Goal: Task Accomplishment & Management: Manage account settings

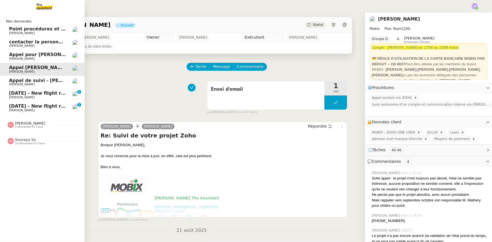
click at [50, 92] on span "[DATE] - New flight request - [PERSON_NAME]" at bounding box center [67, 92] width 116 height 5
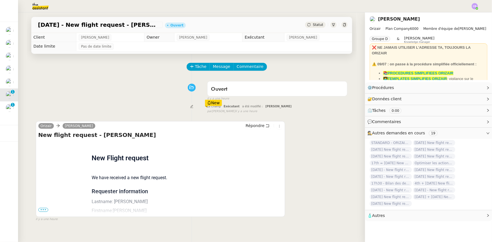
scroll to position [25, 0]
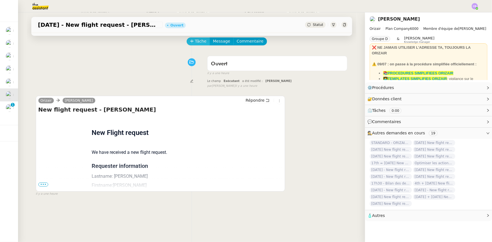
click at [195, 44] on span "Tâche" at bounding box center [201, 41] width 12 height 6
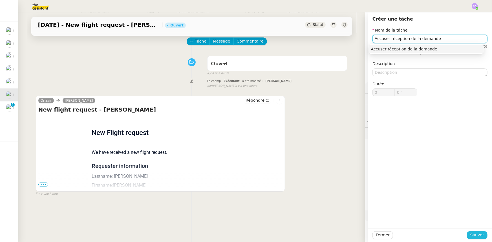
type input "Accuser réception de la demande"
click at [471, 237] on span "Sauver" at bounding box center [477, 235] width 14 height 6
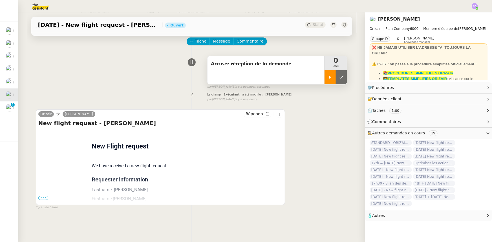
click at [326, 80] on div at bounding box center [329, 77] width 11 height 14
drag, startPoint x: 39, startPoint y: 198, endPoint x: 48, endPoint y: 192, distance: 11.0
click at [39, 198] on span "•••" at bounding box center [43, 198] width 10 height 4
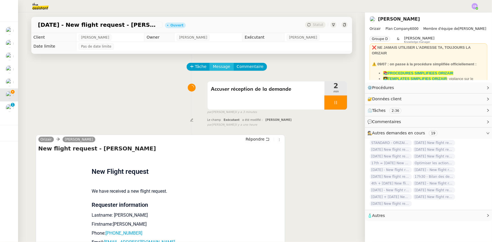
click at [214, 66] on span "Message" at bounding box center [221, 66] width 17 height 6
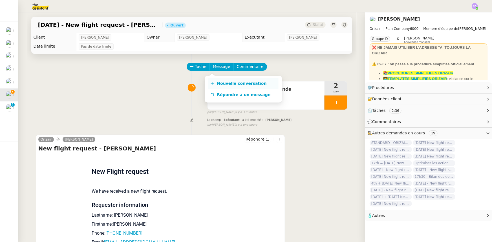
click at [225, 85] on span "Nouvelle conversation" at bounding box center [242, 83] width 50 height 5
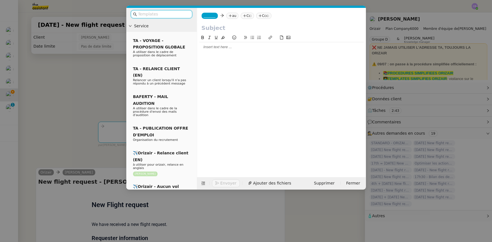
click at [170, 15] on input "text" at bounding box center [163, 14] width 51 height 6
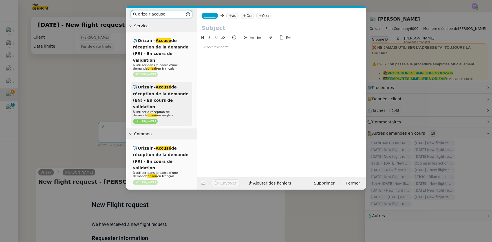
type input "orizair accuse"
click at [170, 87] on span "✈️Orizair - Accusé de réception de la demande (EN) - En cours de validation" at bounding box center [161, 97] width 56 height 24
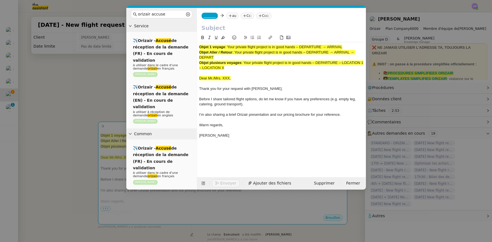
drag, startPoint x: 345, startPoint y: 47, endPoint x: 228, endPoint y: 47, distance: 116.4
click at [228, 47] on div "Objet 1 voyage : Your private flight project is in good hands – DEPARTURE → ARR…" at bounding box center [281, 47] width 164 height 5
copy span "Your private flight project is in good hands – DEPARTURE → ARRIVAL"
click at [216, 28] on input "text" at bounding box center [281, 28] width 160 height 8
paste input "Your private flight project is in good hands – DEPARTURE → ARRIVAL"
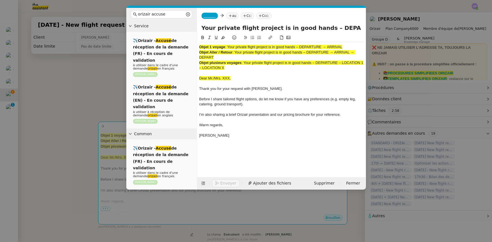
scroll to position [0, 24]
type input "Your private flight project is in good hands – DEPARTURE → ARRIVAL"
drag, startPoint x: 230, startPoint y: 68, endPoint x: 199, endPoint y: 45, distance: 38.4
click at [199, 45] on div "Objet 1 voyage : Your private flight project is in good hands – DEPARTURE → ARR…" at bounding box center [281, 93] width 164 height 103
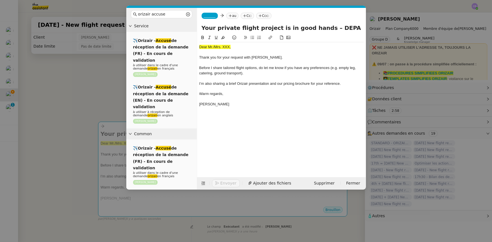
click at [103, 100] on nz-modal-container "orizair accuse Service ✈️Orizair - Accusé de réception de la demande (FR) - En …" at bounding box center [246, 121] width 492 height 242
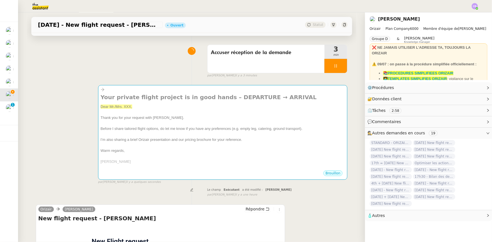
scroll to position [154, 0]
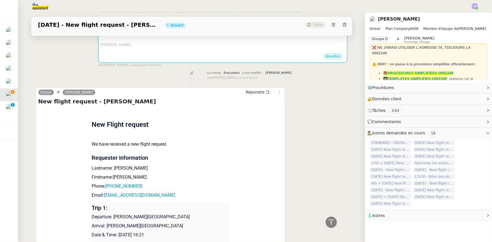
click at [121, 169] on p "Lastname: [PERSON_NAME]" at bounding box center [161, 168] width 138 height 7
drag, startPoint x: 121, startPoint y: 169, endPoint x: 111, endPoint y: 169, distance: 10.1
click at [111, 169] on p "Lastname: [PERSON_NAME]" at bounding box center [161, 168] width 138 height 7
copy p "[PERSON_NAME]"
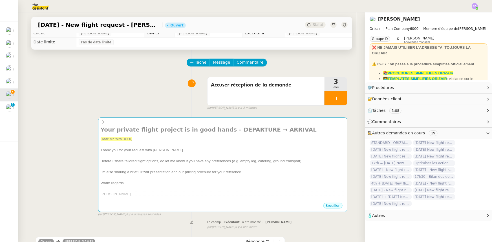
scroll to position [0, 0]
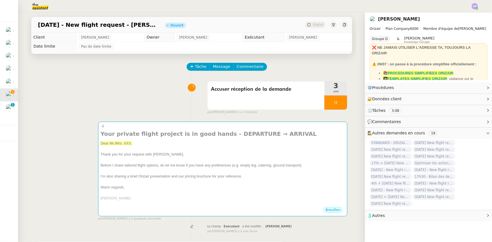
click at [180, 176] on span "I’m also sharing a brief Orizair presentation and our pricing brochure for your…" at bounding box center [171, 176] width 141 height 4
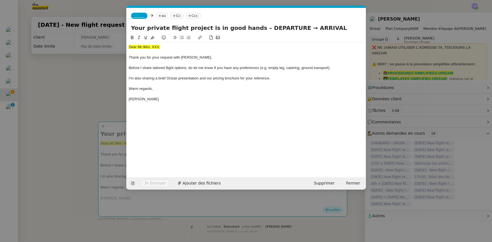
scroll to position [0, 35]
drag, startPoint x: 160, startPoint y: 47, endPoint x: 129, endPoint y: 46, distance: 31.0
click at [129, 46] on div "Dear Mr./Mrs. XXX," at bounding box center [246, 47] width 235 height 5
click at [153, 37] on icon at bounding box center [152, 38] width 4 height 4
click at [159, 46] on div "Dear Mr./Mrs. XXX," at bounding box center [246, 47] width 235 height 5
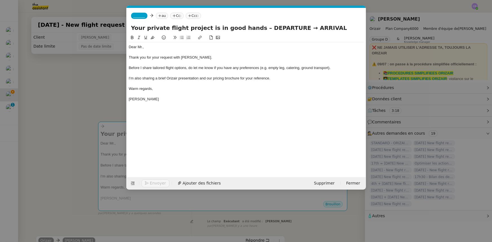
paste div
click at [143, 48] on div "Dear [PERSON_NAME]," at bounding box center [246, 47] width 235 height 5
click at [160, 49] on div "Dear [PERSON_NAME]," at bounding box center [246, 47] width 235 height 5
drag, startPoint x: 282, startPoint y: 27, endPoint x: 252, endPoint y: 26, distance: 30.4
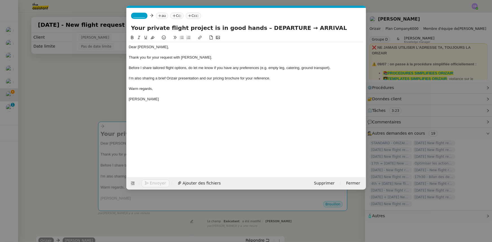
click at [252, 26] on input "Your private flight project is in good hands – DEPARTURE → ARRIVAL" at bounding box center [246, 28] width 230 height 8
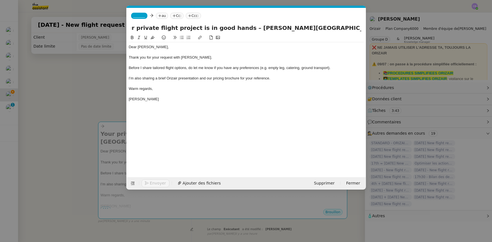
scroll to position [0, 15]
drag, startPoint x: 338, startPoint y: 28, endPoint x: 360, endPoint y: 28, distance: 22.0
click at [360, 28] on input "Your private flight project is in good hands – [PERSON_NAME][GEOGRAPHIC_DATA] →…" at bounding box center [246, 28] width 230 height 8
type input "Your private flight project is in good hands – [PERSON_NAME][GEOGRAPHIC_DATA] →…"
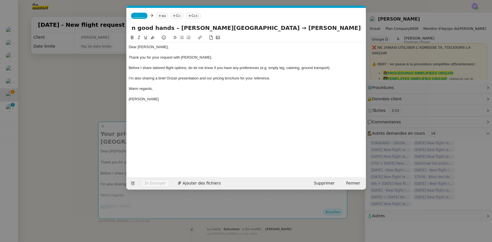
click at [298, 54] on div at bounding box center [246, 52] width 235 height 5
click at [135, 16] on span "_______" at bounding box center [139, 16] width 12 height 4
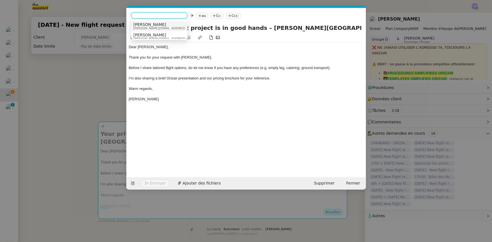
click at [147, 27] on span "[PERSON_NAME][EMAIL_ADDRESS][DOMAIN_NAME]" at bounding box center [173, 28] width 80 height 3
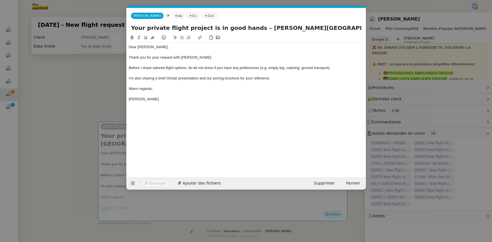
click at [106, 82] on nz-modal-container "orizair accuse Service ✈️Orizair - Accusé de réception de la demande (FR) - En …" at bounding box center [246, 121] width 492 height 242
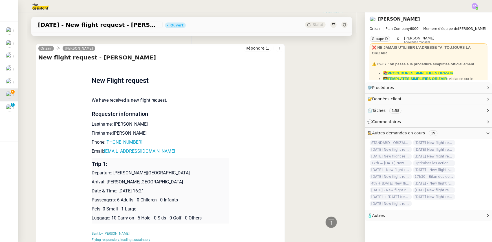
scroll to position [205, 0]
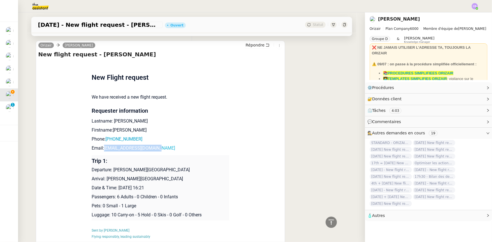
drag, startPoint x: 156, startPoint y: 149, endPoint x: 102, endPoint y: 149, distance: 53.3
click at [102, 149] on p "Email: [EMAIL_ADDRESS][DOMAIN_NAME]" at bounding box center [161, 148] width 138 height 7
copy link "[EMAIL_ADDRESS][DOMAIN_NAME]"
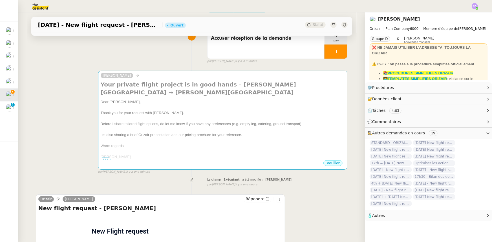
scroll to position [0, 0]
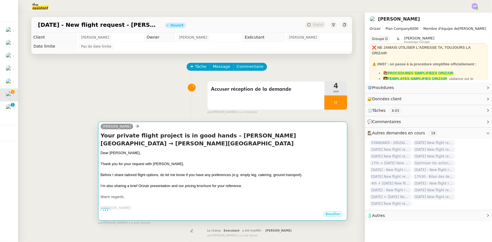
click at [176, 175] on span "Before I share tailored flight options, do let me know if you have any preferen…" at bounding box center [202, 175] width 202 height 4
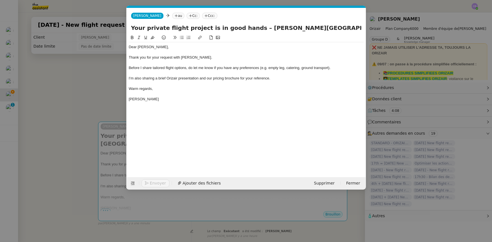
scroll to position [0, 35]
click at [172, 15] on nz-tag "au" at bounding box center [178, 16] width 12 height 6
paste input "[EMAIL_ADDRESS][DOMAIN_NAME]"
type input "[EMAIL_ADDRESS][DOMAIN_NAME]"
click at [171, 23] on span "[EMAIL_ADDRESS][DOMAIN_NAME]" at bounding box center [197, 24] width 69 height 5
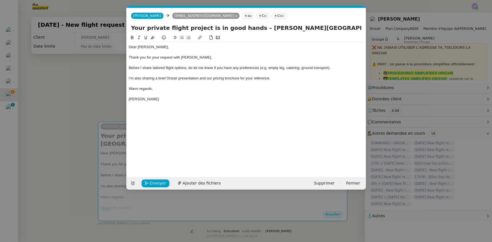
click at [272, 16] on nz-tag "Ccc:" at bounding box center [279, 16] width 15 height 6
type input "[PERSON_NAME]"
click at [253, 26] on span "[PERSON_NAME]" at bounding box center [283, 24] width 80 height 5
click at [234, 56] on div "Thank you for your request with [PERSON_NAME]." at bounding box center [246, 57] width 235 height 5
click at [205, 181] on span "Ajouter des fichiers" at bounding box center [202, 183] width 38 height 6
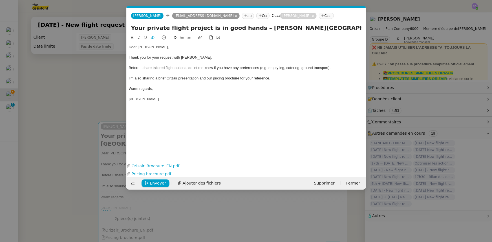
click at [67, 112] on nz-modal-container "orizair accuse Service ✈️Orizair - Accusé de réception de la demande (FR) - En …" at bounding box center [246, 121] width 492 height 242
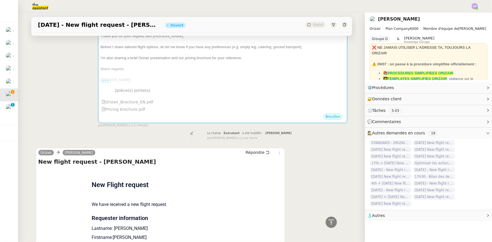
scroll to position [0, 0]
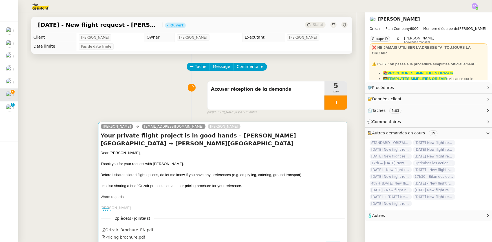
click at [253, 156] on div "Dear [PERSON_NAME]," at bounding box center [223, 153] width 244 height 6
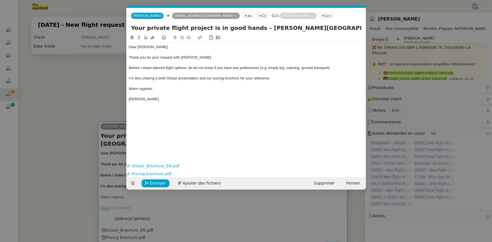
scroll to position [0, 35]
click at [158, 183] on span "Envoyer" at bounding box center [158, 183] width 16 height 6
click at [158, 183] on span "Confirmer l'envoi" at bounding box center [167, 183] width 34 height 6
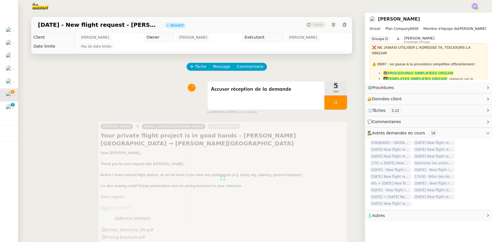
scroll to position [25, 0]
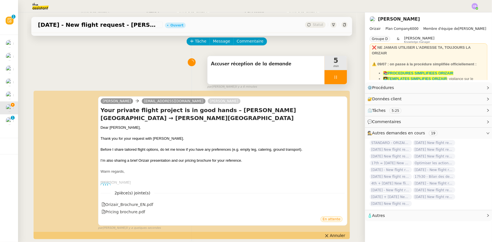
click at [326, 74] on div at bounding box center [335, 77] width 23 height 14
click at [336, 81] on button at bounding box center [341, 77] width 11 height 14
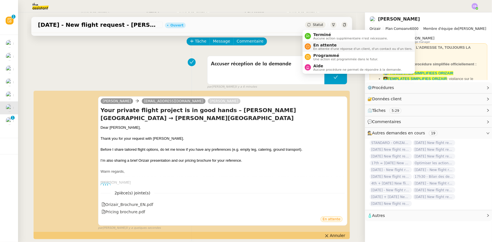
click at [321, 46] on span "En attente" at bounding box center [362, 45] width 99 height 5
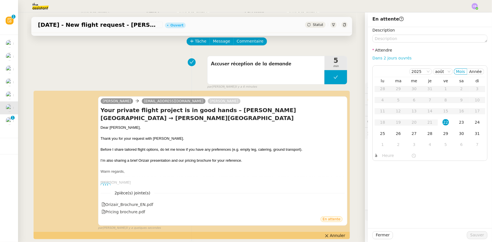
click at [379, 59] on link "Dans 2 jours ouvrés" at bounding box center [391, 58] width 39 height 5
type input "07:00"
click at [379, 135] on div "25" at bounding box center [382, 133] width 6 height 6
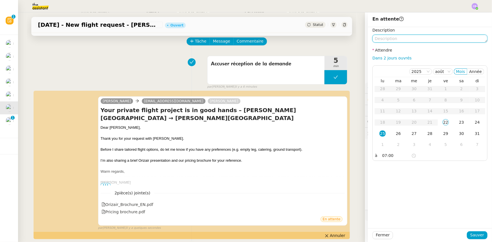
click at [384, 37] on textarea at bounding box center [429, 39] width 115 height 8
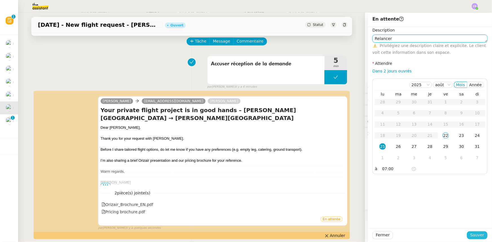
type textarea "Relancer"
click at [468, 234] on button "Sauver" at bounding box center [477, 235] width 21 height 8
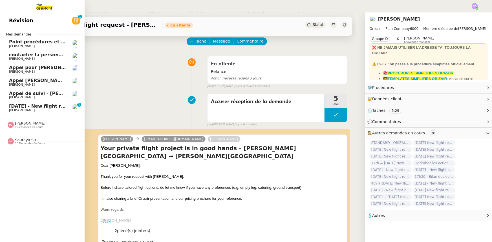
click at [14, 107] on span "[DATE] - New flight request - [PERSON_NAME]" at bounding box center [67, 105] width 116 height 5
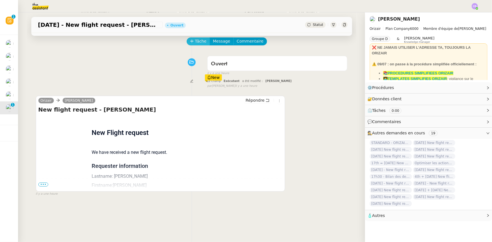
click at [195, 42] on span "Tâche" at bounding box center [201, 41] width 12 height 6
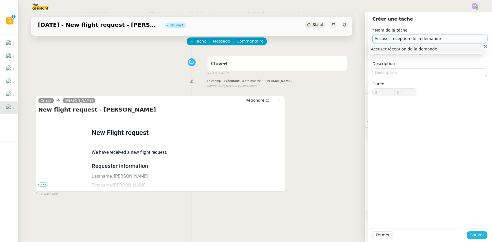
type input "Accuser réception de la demande"
click at [472, 234] on span "Sauver" at bounding box center [477, 235] width 14 height 6
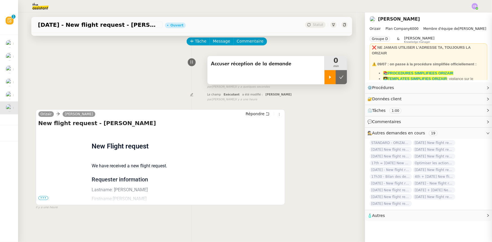
click at [328, 79] on icon at bounding box center [330, 77] width 5 height 5
click at [42, 199] on span "•••" at bounding box center [43, 198] width 10 height 4
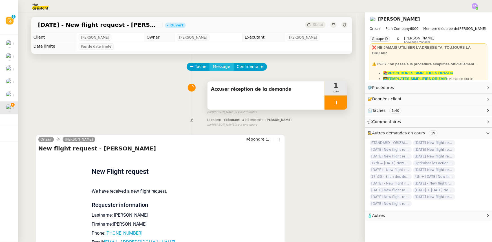
click at [218, 67] on span "Message" at bounding box center [221, 66] width 17 height 6
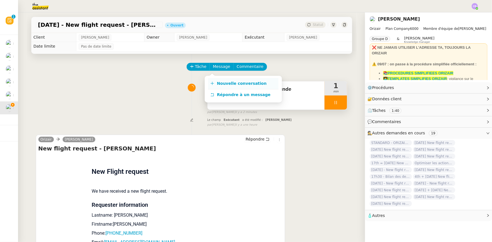
click at [237, 83] on span "Nouvelle conversation" at bounding box center [242, 83] width 50 height 5
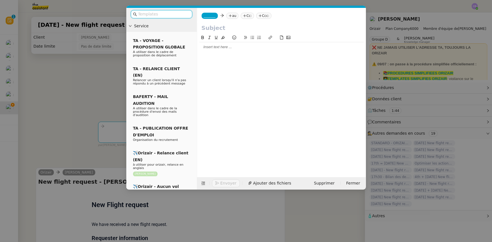
click at [161, 15] on input "text" at bounding box center [163, 14] width 51 height 6
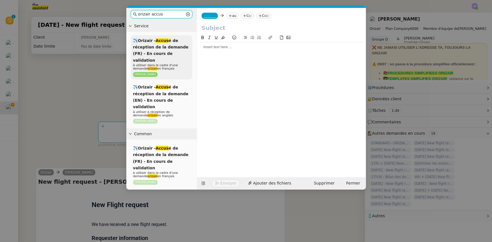
type input "orizair accus"
click at [167, 48] on span "✈️Orizair - Accus é de réception de la demande (FR) - En cours de validation" at bounding box center [161, 50] width 56 height 24
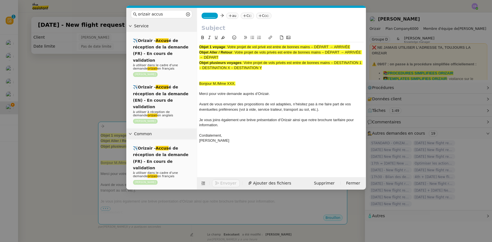
click at [101, 97] on nz-modal-container "orizair accus Service ✈️Orizair - Accus é de réception de la demande (FR) - En …" at bounding box center [246, 121] width 492 height 242
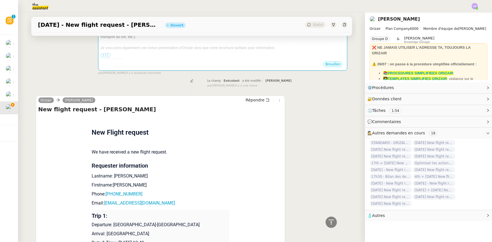
scroll to position [25, 0]
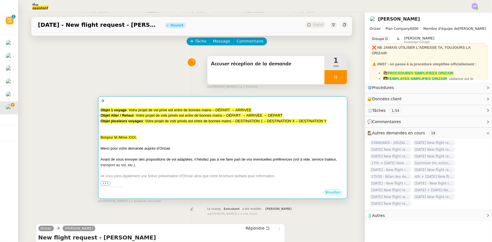
click at [158, 133] on div at bounding box center [223, 132] width 244 height 6
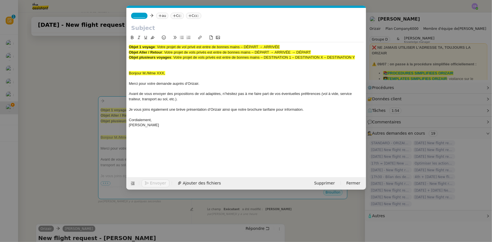
scroll to position [0, 33]
drag, startPoint x: 281, startPoint y: 47, endPoint x: 158, endPoint y: 46, distance: 123.1
click at [158, 46] on div "Objet 1 voyage : Votre projet de vol privé est entre de bonnes mains – DÉPART →…" at bounding box center [246, 47] width 235 height 5
copy span "Votre projet de vol privé est entre de bonnes mains – DÉPART → ARRIVÉE"
click at [142, 27] on input "text" at bounding box center [246, 28] width 230 height 8
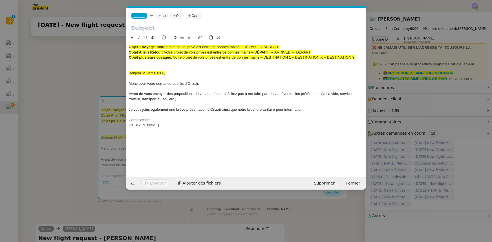
paste input "Votre projet de vol privé est entre de bonnes mains – DÉPART → ARRIVÉE"
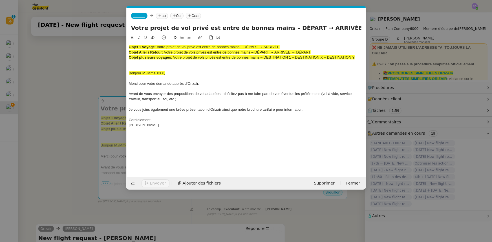
type input "Votre projet de vol privé est entre de bonnes mains – DÉPART → ARRIVÉE"
drag, startPoint x: 357, startPoint y: 58, endPoint x: 124, endPoint y: 47, distance: 233.3
click at [124, 47] on nz-modal-container "orizair accus Service ✈️Orizair - Accus é de réception de la demande (FR) - En …" at bounding box center [246, 121] width 492 height 242
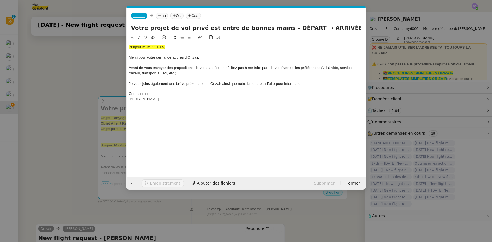
click at [103, 68] on nz-modal-container "orizair accus Service ✈️Orizair - Accus é de réception de la demande (FR) - En …" at bounding box center [246, 121] width 492 height 242
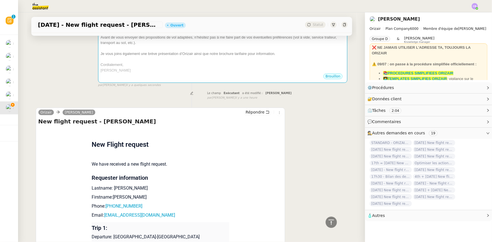
scroll to position [0, 0]
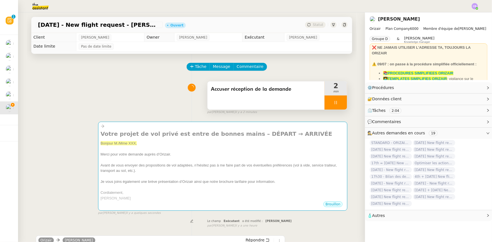
click at [154, 167] on span "Avant de vous envoyer des propositions de vol adaptées, n’hésitez pas à me fair…" at bounding box center [219, 168] width 236 height 10
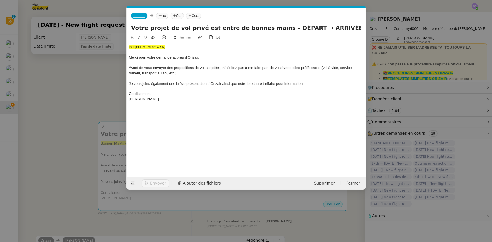
scroll to position [0, 33]
drag, startPoint x: 166, startPoint y: 46, endPoint x: 129, endPoint y: 46, distance: 37.2
click at [129, 46] on div "Bonjour M./Mme XXX," at bounding box center [246, 47] width 235 height 5
click at [152, 37] on icon at bounding box center [152, 38] width 4 height 4
click at [163, 45] on div "Bonjour M./Mme XXX," at bounding box center [246, 47] width 235 height 5
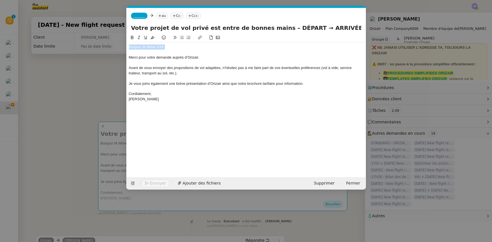
click at [163, 46] on div "Bonjour M./Mme XXX," at bounding box center [246, 47] width 235 height 5
drag, startPoint x: 293, startPoint y: 26, endPoint x: 273, endPoint y: 27, distance: 20.1
click at [273, 27] on input "Votre projet de vol privé est entre de bonnes mains – DÉPART → ARRIVÉE" at bounding box center [246, 28] width 230 height 8
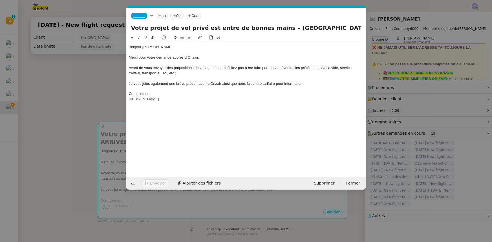
drag, startPoint x: 347, startPoint y: 26, endPoint x: 326, endPoint y: 25, distance: 20.6
click at [326, 25] on input "Votre projet de vol privé est entre de bonnes mains – [GEOGRAPHIC_DATA] → ARRIV…" at bounding box center [246, 28] width 230 height 8
type input "Votre projet de vol privé est entre de bonnes mains – [GEOGRAPHIC_DATA] → [GEOG…"
click at [139, 16] on span "_______" at bounding box center [139, 16] width 12 height 4
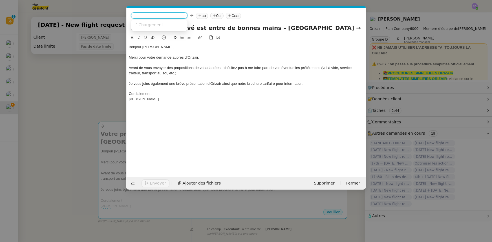
scroll to position [0, 0]
click at [147, 27] on span "[PERSON_NAME][EMAIL_ADDRESS][DOMAIN_NAME]" at bounding box center [173, 28] width 80 height 3
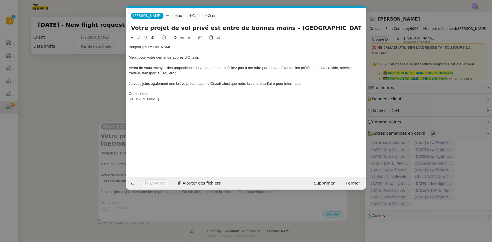
click at [163, 54] on div at bounding box center [246, 52] width 235 height 5
click at [114, 91] on nz-modal-container "orizair accus Service ✈️Orizair - Accus é de réception de la demande (FR) - En …" at bounding box center [246, 121] width 492 height 242
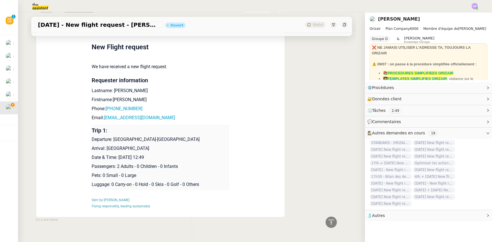
scroll to position [238, 0]
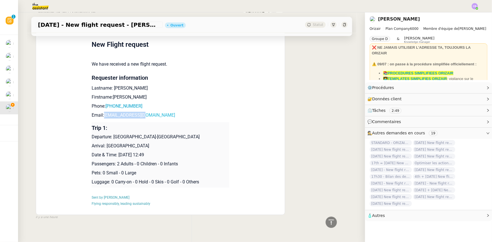
drag, startPoint x: 142, startPoint y: 108, endPoint x: 103, endPoint y: 108, distance: 39.7
click at [103, 112] on p "Email: [EMAIL_ADDRESS][DOMAIN_NAME]" at bounding box center [161, 115] width 138 height 7
copy link "[EMAIL_ADDRESS][DOMAIN_NAME]"
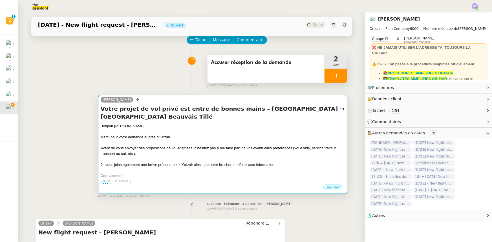
scroll to position [0, 0]
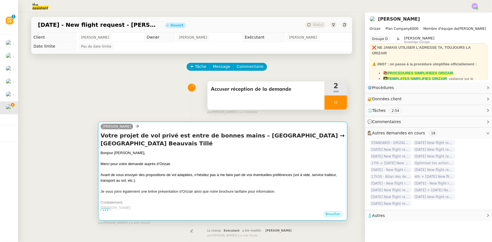
click at [172, 172] on div "Avant de vous envoyer des propositions de vol adaptées, n’hésitez pas à me fair…" at bounding box center [223, 177] width 244 height 11
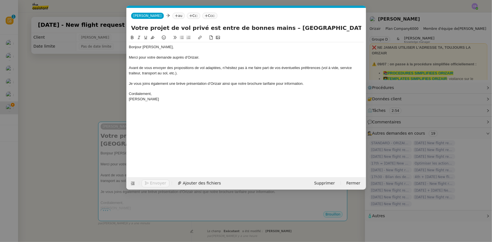
scroll to position [0, 33]
click at [172, 14] on nz-tag "au" at bounding box center [178, 16] width 12 height 6
paste input "[EMAIL_ADDRESS][DOMAIN_NAME]"
type input "[EMAIL_ADDRESS][DOMAIN_NAME]"
click at [171, 24] on span "[EMAIL_ADDRESS][DOMAIN_NAME]" at bounding box center [197, 24] width 69 height 5
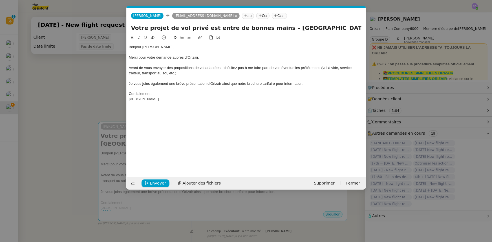
click at [272, 17] on nz-tag "Ccc:" at bounding box center [279, 16] width 15 height 6
type input "[PERSON_NAME]"
click at [255, 24] on span "[PERSON_NAME]" at bounding box center [274, 24] width 80 height 5
click at [262, 81] on span "Je vous joins également une brève présentation d’Orizair ainsi que notre brochu…" at bounding box center [216, 83] width 175 height 4
click at [202, 183] on span "Ajouter des fichiers" at bounding box center [202, 183] width 38 height 6
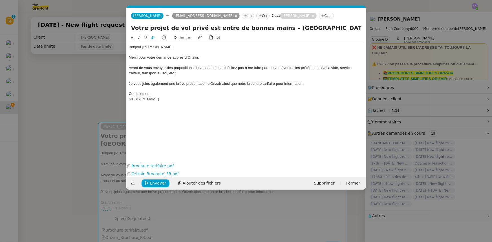
click at [112, 88] on nz-modal-container "orizair accus Service ✈️Orizair - Accus é de réception de la demande (FR) - En …" at bounding box center [246, 121] width 492 height 242
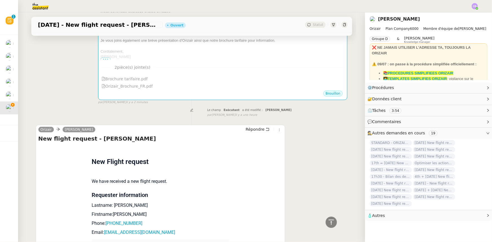
scroll to position [77, 0]
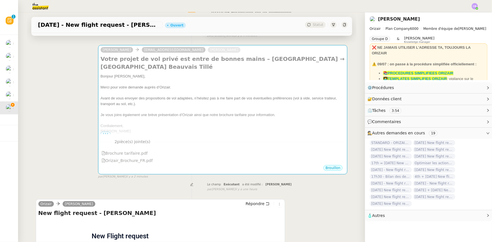
click at [166, 128] on div "[PERSON_NAME]" at bounding box center [223, 131] width 244 height 6
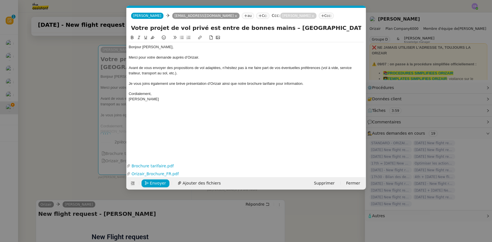
scroll to position [0, 33]
click at [159, 183] on span "Envoyer" at bounding box center [158, 183] width 16 height 6
click at [159, 183] on span "Confirmer l'envoi" at bounding box center [167, 183] width 34 height 6
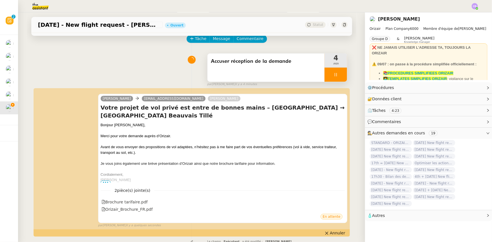
scroll to position [0, 0]
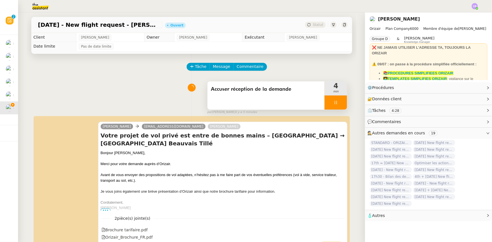
click at [325, 103] on div at bounding box center [335, 103] width 23 height 14
click at [336, 107] on button at bounding box center [341, 103] width 11 height 14
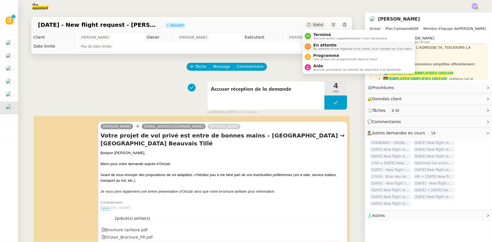
click at [320, 45] on span "En attente" at bounding box center [362, 45] width 99 height 5
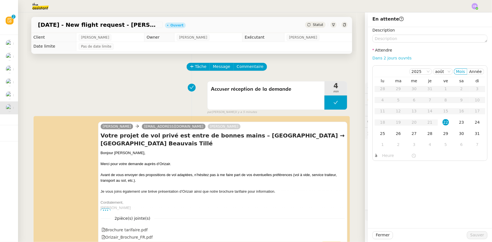
click at [384, 59] on link "Dans 2 jours ouvrés" at bounding box center [391, 58] width 39 height 5
type input "07:00"
click at [379, 134] on div "25" at bounding box center [382, 133] width 6 height 6
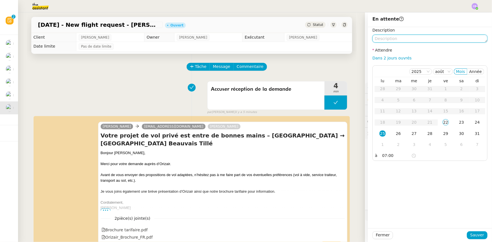
click at [384, 39] on textarea at bounding box center [429, 39] width 115 height 8
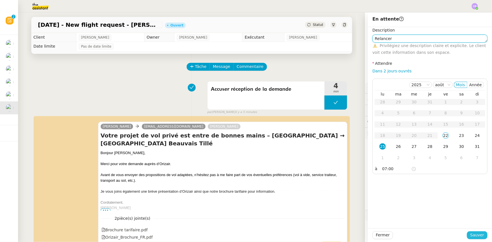
type textarea "Relancer"
click at [474, 237] on span "Sauver" at bounding box center [477, 235] width 14 height 6
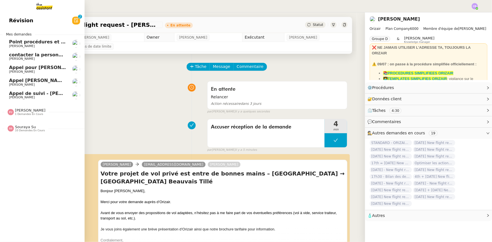
click at [30, 128] on div "Souraya Su 10 demandes en cours" at bounding box center [30, 128] width 30 height 7
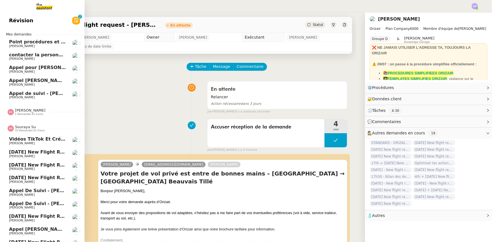
click at [30, 128] on div "Souraya Su 10 demandes en cours" at bounding box center [30, 128] width 30 height 7
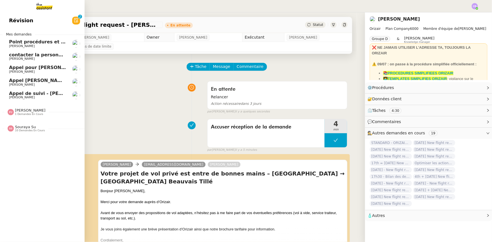
click at [31, 69] on span "Appel pour [PERSON_NAME]" at bounding box center [44, 67] width 71 height 5
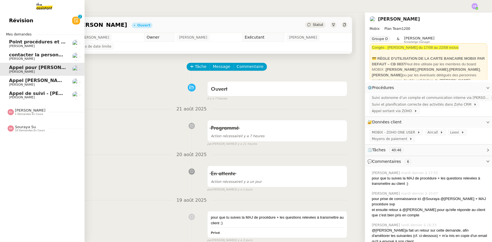
click at [30, 56] on span "contacter la personne en charge de la mutuelle d'entreprise" at bounding box center [85, 54] width 153 height 5
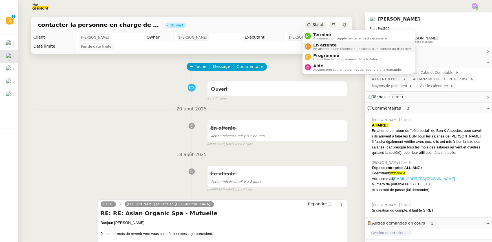
click at [318, 45] on span "En attente" at bounding box center [362, 45] width 99 height 5
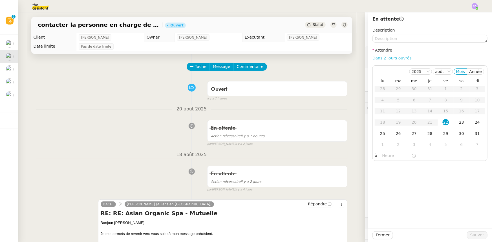
click at [389, 57] on link "Dans 2 jours ouvrés" at bounding box center [391, 58] width 39 height 5
type input "07:00"
click at [474, 236] on span "Sauver" at bounding box center [477, 235] width 14 height 6
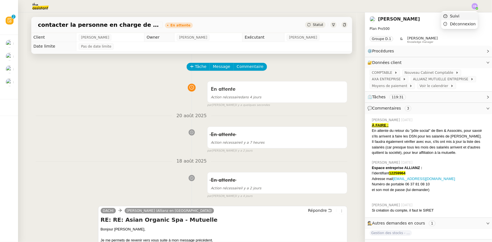
click at [458, 17] on span "Suivi" at bounding box center [455, 16] width 10 height 5
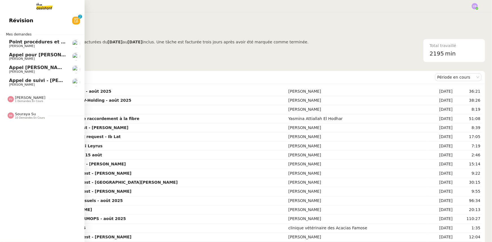
click at [17, 82] on span "Appel de suivi - [PERSON_NAME]" at bounding box center [50, 80] width 83 height 5
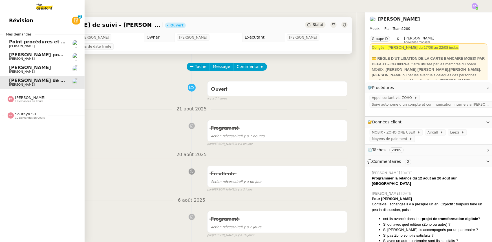
click at [19, 69] on span "Appel [PERSON_NAME]" at bounding box center [38, 67] width 58 height 5
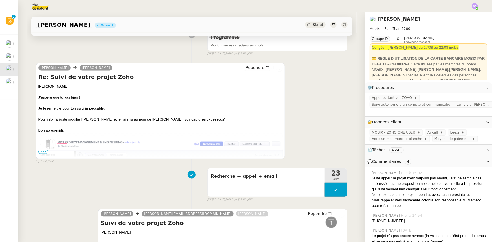
scroll to position [256, 0]
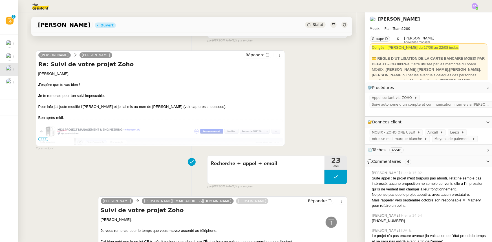
click at [44, 139] on span "•••" at bounding box center [43, 139] width 10 height 4
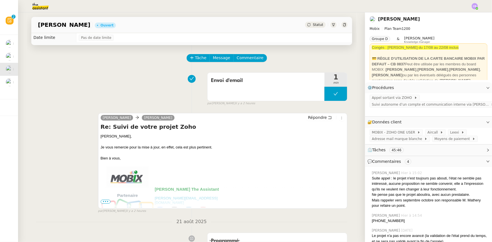
scroll to position [0, 0]
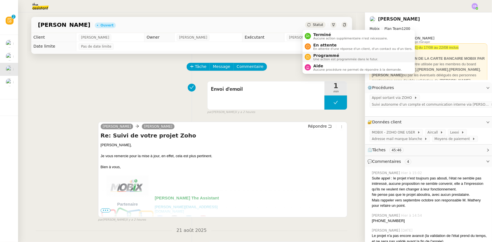
click at [326, 58] on span "Une action est programmée dans le futur." at bounding box center [345, 59] width 65 height 3
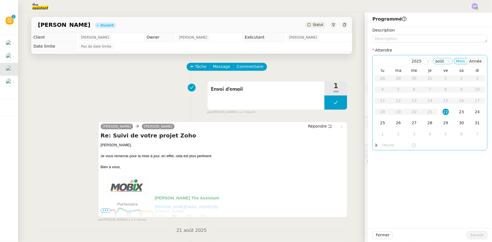
click at [447, 61] on icon at bounding box center [448, 60] width 3 height 3
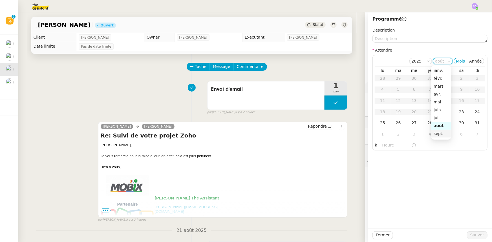
click at [440, 134] on div "sept." at bounding box center [440, 133] width 15 height 5
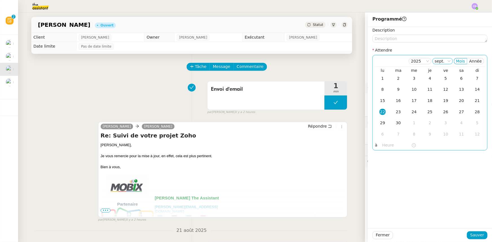
click at [447, 61] on icon at bounding box center [448, 60] width 3 height 3
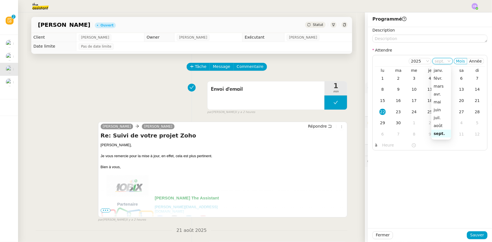
scroll to position [36, 0]
click at [438, 106] on div "oct." at bounding box center [440, 105] width 15 height 5
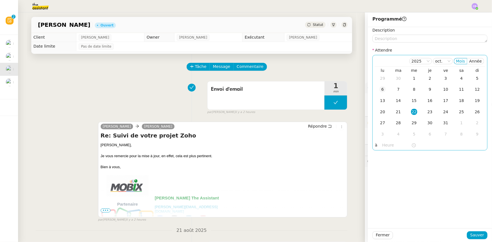
click at [379, 90] on div "6" at bounding box center [382, 89] width 6 height 6
click at [386, 146] on input "text" at bounding box center [396, 145] width 29 height 6
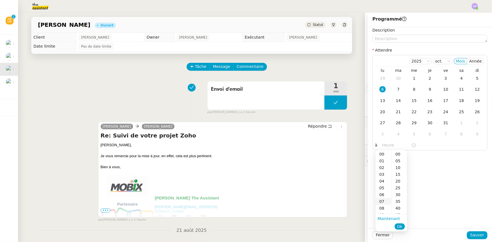
click at [381, 202] on div "07" at bounding box center [383, 201] width 16 height 7
click at [396, 153] on div "00" at bounding box center [398, 154] width 15 height 7
type input "07:00"
click at [400, 225] on span "Ok" at bounding box center [399, 227] width 5 height 6
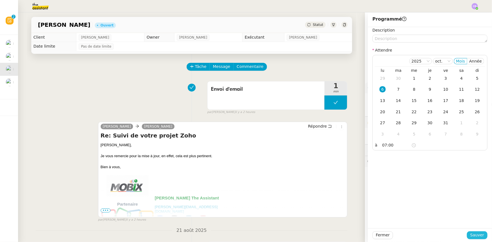
click at [474, 237] on span "Sauver" at bounding box center [477, 235] width 14 height 6
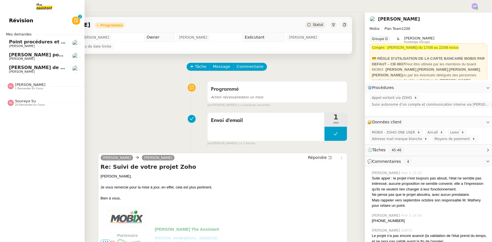
drag, startPoint x: 26, startPoint y: 45, endPoint x: 52, endPoint y: 59, distance: 30.1
click at [26, 45] on span "[PERSON_NAME]" at bounding box center [37, 46] width 57 height 3
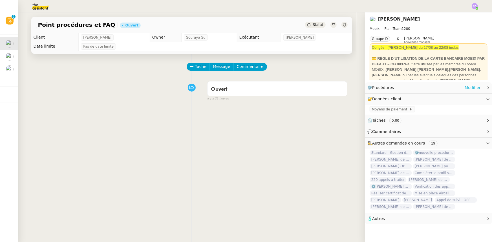
click at [473, 87] on link "Modifier" at bounding box center [472, 88] width 16 height 6
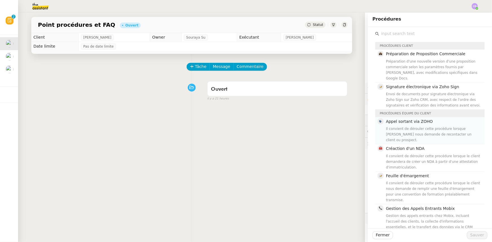
scroll to position [25, 0]
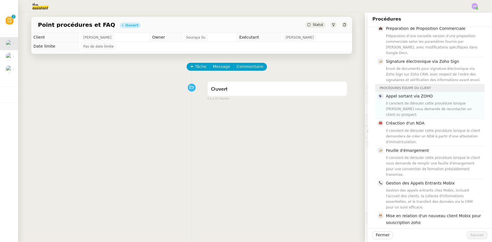
click at [408, 101] on div "Il convient de dérouler cette procédure lorsque [PERSON_NAME] nous demande de r…" at bounding box center [433, 109] width 95 height 17
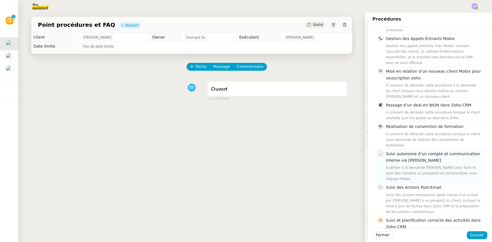
scroll to position [179, 0]
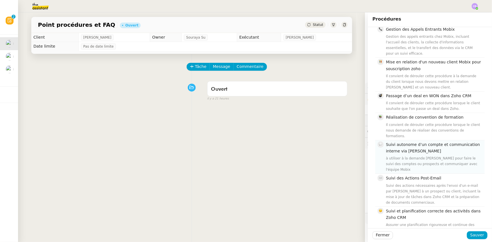
click at [411, 141] on div "Suivi autonome d’un compte et communication interne via [PERSON_NAME] à utilise…" at bounding box center [433, 156] width 95 height 31
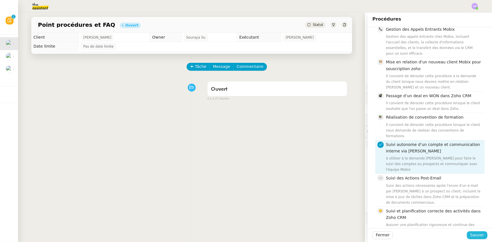
click at [470, 235] on span "Sauver" at bounding box center [477, 235] width 14 height 6
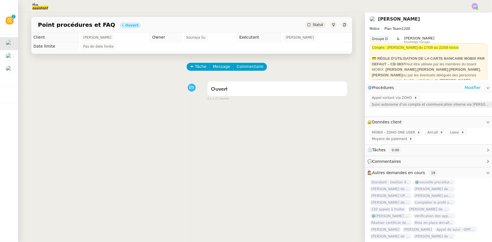
click at [389, 107] on span "Suivi autonome d’un compte et communication interne via [PERSON_NAME]" at bounding box center [431, 105] width 119 height 6
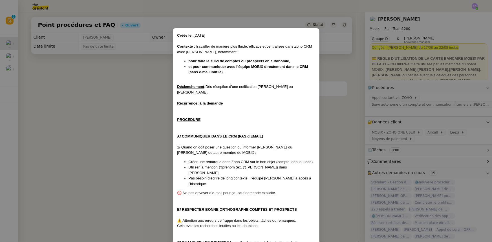
click at [135, 79] on nz-modal-container "Créée le : [DATE] Contexte : Travailler de manière plus fluide, efficace et cen…" at bounding box center [246, 121] width 492 height 242
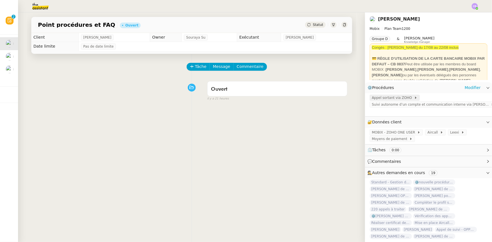
click at [390, 98] on span "Appel sortant via ZOHO" at bounding box center [393, 98] width 42 height 6
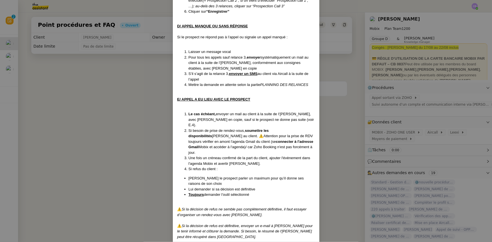
scroll to position [358, 0]
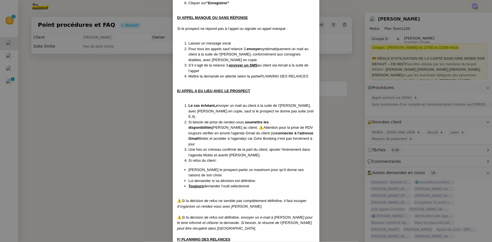
click at [48, 92] on nz-modal-container "Créé le [DATE] MAJ le [DATE] Contexte : Cette procédure s’applique lors du trai…" at bounding box center [246, 121] width 492 height 242
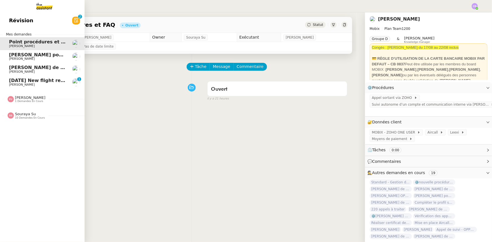
click at [14, 82] on span "[DATE] New flight request - [PERSON_NAME]" at bounding box center [65, 80] width 113 height 5
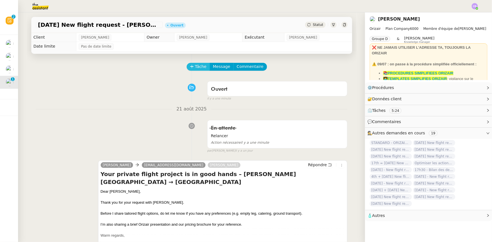
click at [195, 67] on span "Tâche" at bounding box center [201, 66] width 12 height 6
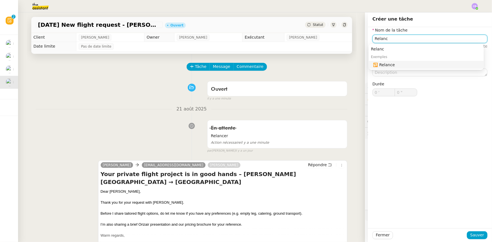
click at [383, 63] on div "🔁 Relance" at bounding box center [427, 64] width 108 height 5
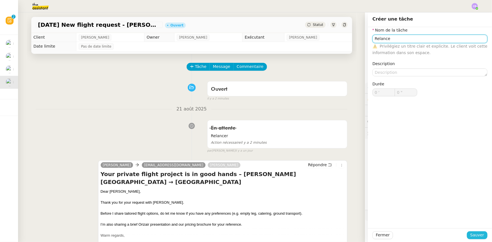
type input "Relance"
click at [471, 234] on span "Sauver" at bounding box center [477, 235] width 14 height 6
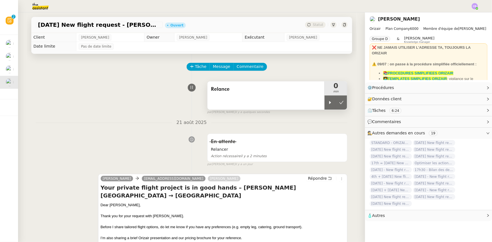
scroll to position [25, 0]
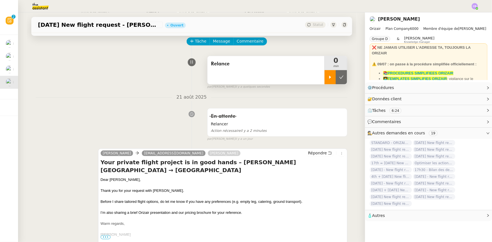
click at [328, 79] on icon at bounding box center [330, 77] width 5 height 5
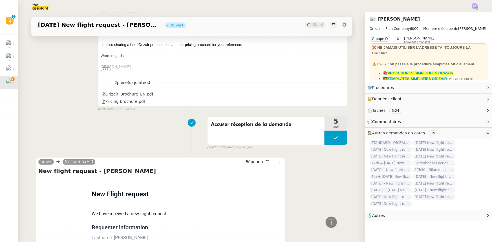
scroll to position [102, 0]
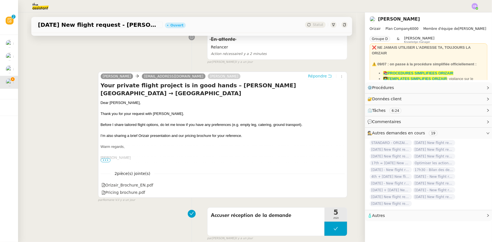
click at [312, 79] on span "Répondre" at bounding box center [317, 76] width 19 height 6
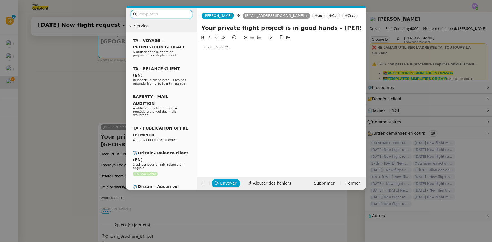
click at [166, 13] on input "text" at bounding box center [163, 14] width 51 height 6
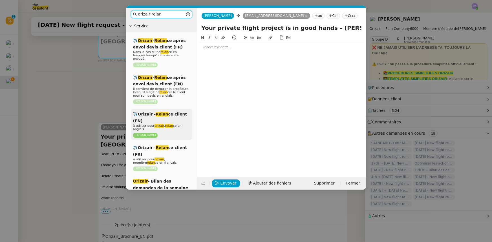
type input "orizair relan"
click at [167, 124] on em "relan" at bounding box center [169, 126] width 8 height 4
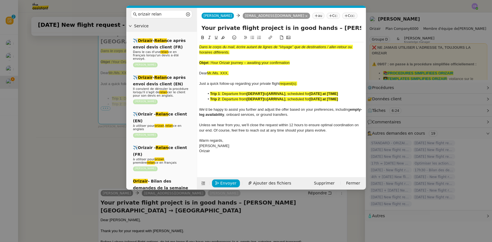
click at [85, 128] on nz-modal-container "orizair relan Service ✈️ Orizair - Relan ce après envoi devis client (FR) Dans …" at bounding box center [246, 121] width 492 height 242
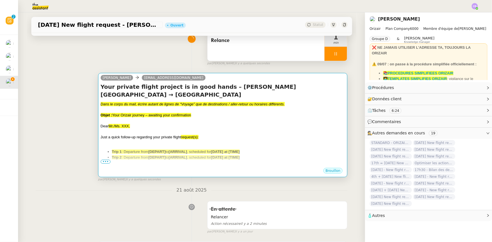
scroll to position [0, 0]
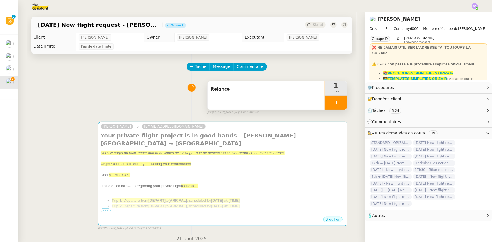
click at [325, 107] on div at bounding box center [335, 103] width 23 height 14
click at [325, 107] on div at bounding box center [329, 103] width 11 height 14
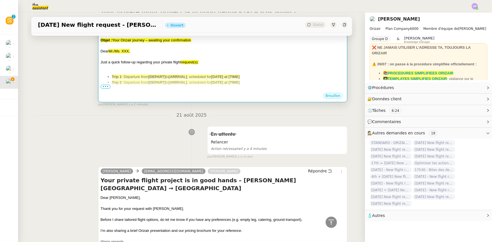
scroll to position [77, 0]
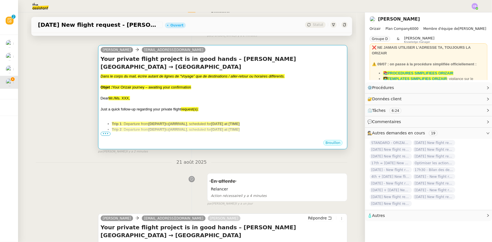
click at [249, 112] on div at bounding box center [223, 115] width 244 height 6
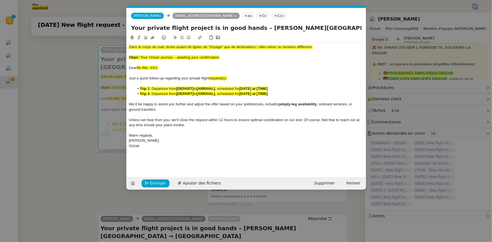
scroll to position [0, 32]
drag, startPoint x: 220, startPoint y: 57, endPoint x: 142, endPoint y: 56, distance: 78.6
click at [142, 56] on div "Objet : Your Orizair journey – awaiting your confirmation" at bounding box center [246, 57] width 235 height 5
copy span "Your Orizair journey – awaiting your confirmation"
drag, startPoint x: 243, startPoint y: 28, endPoint x: 131, endPoint y: 26, distance: 112.2
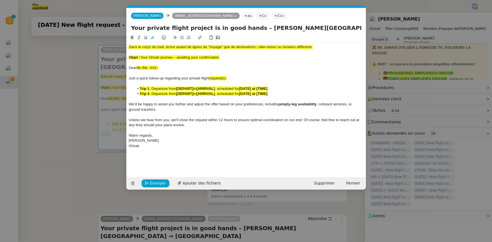
click at [131, 26] on input "Your private flight project is in good hands – [PERSON_NAME][GEOGRAPHIC_DATA] →…" at bounding box center [246, 28] width 230 height 8
paste input "Orizair journey – awaiting your confirmation"
type input "Your Orizair journey – awaiting your confirmation – [PERSON_NAME][GEOGRAPHIC_DA…"
drag, startPoint x: 225, startPoint y: 59, endPoint x: 127, endPoint y: 44, distance: 98.7
click at [127, 44] on nz-spin "Dans le corps du mail, écrire autant de lignes de “Voyage” que de destinations …" at bounding box center [246, 102] width 239 height 136
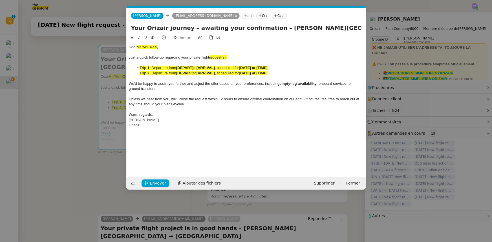
click at [86, 101] on nz-modal-container "orizair relan Service ✈️ Orizair - Relan ce après envoi devis client (FR) Dans …" at bounding box center [246, 121] width 492 height 242
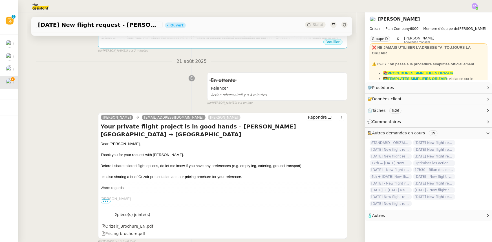
scroll to position [205, 0]
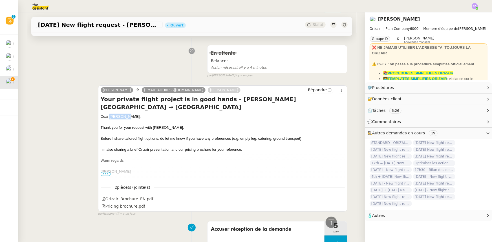
drag, startPoint x: 121, startPoint y: 117, endPoint x: 108, endPoint y: 117, distance: 13.3
click at [108, 117] on div "Dear [PERSON_NAME]," at bounding box center [223, 117] width 244 height 6
copy div "[PERSON_NAME]"
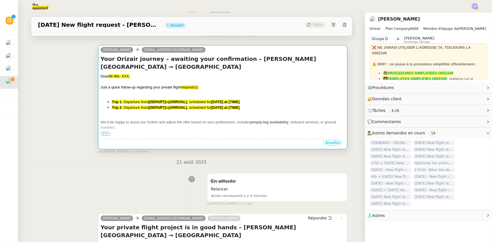
click at [126, 124] on span "We’d be happy to assist you further and adjust the offer based on your preferen…" at bounding box center [176, 122] width 151 height 4
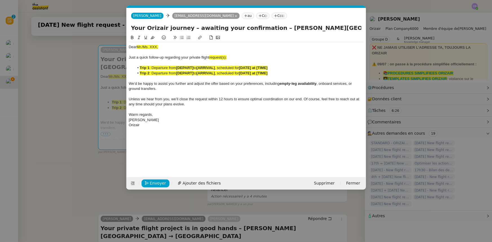
scroll to position [0, 32]
drag, startPoint x: 158, startPoint y: 48, endPoint x: 137, endPoint y: 47, distance: 21.4
click at [137, 47] on div "Dear Mr./Ms. XXX," at bounding box center [246, 47] width 235 height 5
click at [153, 37] on icon at bounding box center [152, 38] width 4 height 4
click at [158, 45] on div "Dear Mr./Ms. XXX," at bounding box center [246, 47] width 235 height 5
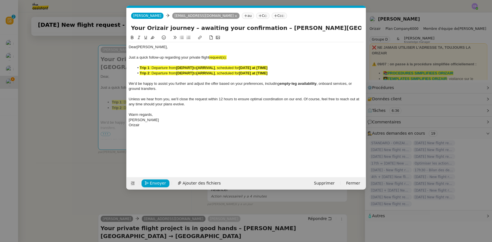
scroll to position [0, 0]
click at [226, 56] on span "request(s):" at bounding box center [217, 57] width 17 height 4
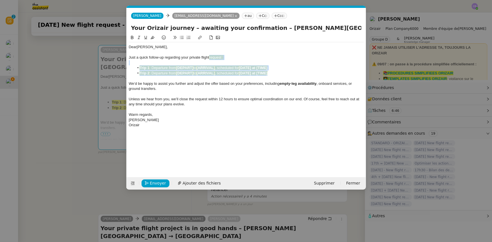
drag, startPoint x: 273, startPoint y: 74, endPoint x: 210, endPoint y: 57, distance: 65.5
click at [210, 57] on div "Dear [PERSON_NAME] a quick follow-up regarding your private flight request : Tr…" at bounding box center [246, 86] width 235 height 88
click at [152, 39] on icon at bounding box center [152, 37] width 4 height 3
click at [161, 84] on span "We’d be happy to assist you further and adjust the offer based on your preferen…" at bounding box center [204, 83] width 151 height 4
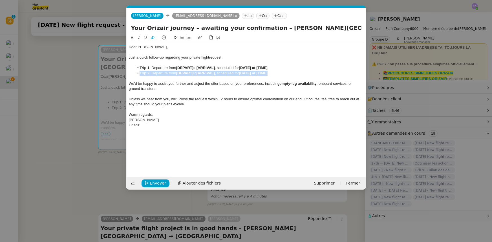
drag, startPoint x: 278, startPoint y: 73, endPoint x: 139, endPoint y: 73, distance: 138.6
click at [139, 73] on li "Trip 2 : Departure from [DEPART] to [ARRIVAL] , scheduled for [DATE] at [TIME]" at bounding box center [248, 73] width 229 height 5
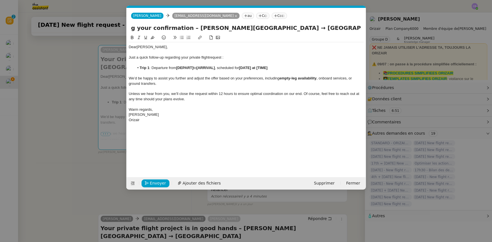
scroll to position [0, 99]
drag, startPoint x: 269, startPoint y: 28, endPoint x: 285, endPoint y: 28, distance: 15.8
click at [285, 28] on input "Your Orizair journey – awaiting your confirmation – [PERSON_NAME][GEOGRAPHIC_DA…" at bounding box center [246, 28] width 230 height 8
drag, startPoint x: 194, startPoint y: 67, endPoint x: 178, endPoint y: 68, distance: 16.9
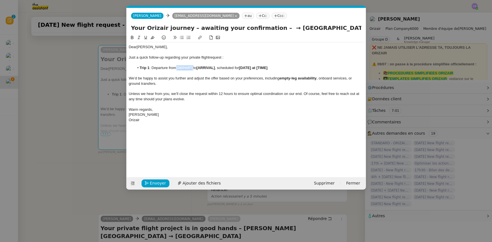
click at [178, 68] on li "Trip 1 : Departure from [DEPART] to [ARRIVAL] , scheduled for [DATE] at [TIME]" at bounding box center [248, 67] width 229 height 5
drag, startPoint x: 178, startPoint y: 68, endPoint x: 249, endPoint y: 66, distance: 71.0
click at [249, 66] on li "Trip 1 : Departure from [PERSON_NAME][GEOGRAPHIC_DATA] to [ARRIVAL] , scheduled…" at bounding box center [248, 67] width 229 height 5
click at [132, 38] on icon at bounding box center [132, 37] width 3 height 3
drag, startPoint x: 276, startPoint y: 28, endPoint x: 345, endPoint y: 28, distance: 68.8
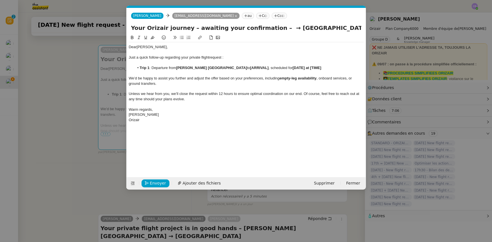
click at [345, 28] on input "Your Orizair journey – awaiting your confirmation – → [GEOGRAPHIC_DATA]" at bounding box center [246, 28] width 230 height 8
drag, startPoint x: 276, startPoint y: 68, endPoint x: 273, endPoint y: 68, distance: 2.8
click at [268, 68] on strong "[ARRIVAL]" at bounding box center [259, 68] width 18 height 4
drag, startPoint x: 259, startPoint y: 68, endPoint x: 277, endPoint y: 67, distance: 17.8
click at [268, 67] on strong "[ARRIVAL]" at bounding box center [259, 68] width 18 height 4
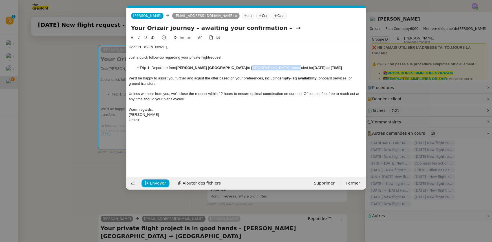
drag, startPoint x: 259, startPoint y: 67, endPoint x: 299, endPoint y: 67, distance: 39.7
click at [299, 67] on li "Trip 1 : Departure from [PERSON_NAME][GEOGRAPHIC_DATA] to [GEOGRAPHIC_DATA], sc…" at bounding box center [248, 67] width 229 height 5
click at [132, 38] on icon at bounding box center [132, 38] width 4 height 4
click at [283, 28] on input "Your Orizair journey – awaiting your confirmation – →" at bounding box center [246, 28] width 230 height 8
type input "Your Orizair journey – awaiting your confirmation"
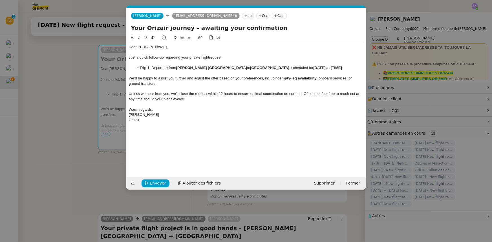
click at [247, 83] on div "We’d be happy to assist you further and adjust the offer based on your preferen…" at bounding box center [246, 81] width 235 height 10
drag, startPoint x: 340, startPoint y: 67, endPoint x: 329, endPoint y: 67, distance: 11.6
click at [329, 67] on strong "[DATE] at [TIME]" at bounding box center [327, 68] width 29 height 4
click at [161, 182] on span "Envoyer" at bounding box center [158, 183] width 16 height 6
click at [161, 182] on span "Confirmer l'envoi" at bounding box center [167, 183] width 34 height 6
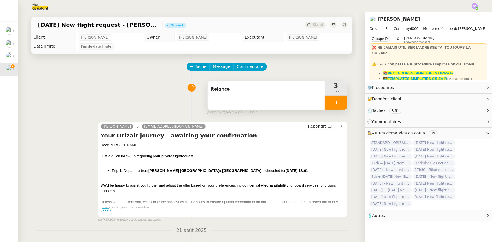
click at [324, 105] on div at bounding box center [335, 103] width 23 height 14
click at [338, 106] on button at bounding box center [341, 103] width 11 height 14
click at [326, 104] on button at bounding box center [335, 103] width 23 height 14
click at [329, 103] on icon at bounding box center [330, 102] width 2 height 3
click at [324, 101] on div at bounding box center [335, 103] width 23 height 14
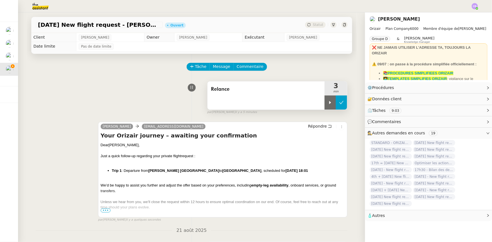
click at [339, 104] on icon at bounding box center [341, 102] width 4 height 3
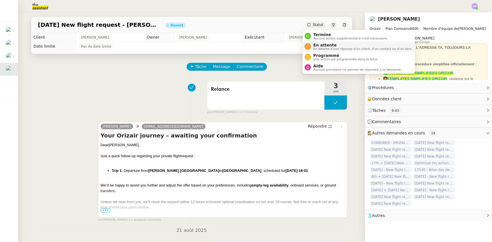
click at [321, 48] on span "En attente d'une réponse d'un client, d'un contact ou d'un tiers." at bounding box center [362, 48] width 99 height 3
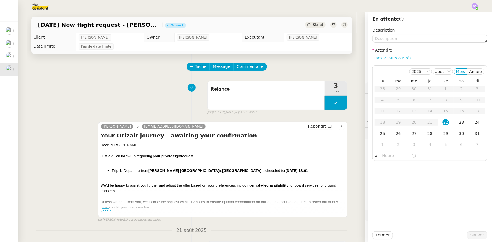
click at [375, 58] on link "Dans 2 jours ouvrés" at bounding box center [391, 58] width 39 height 5
type input "07:00"
click at [379, 133] on div "25" at bounding box center [382, 133] width 6 height 6
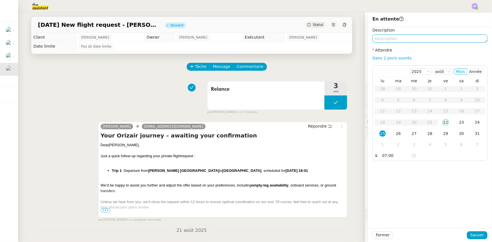
click at [381, 38] on textarea at bounding box center [429, 39] width 115 height 8
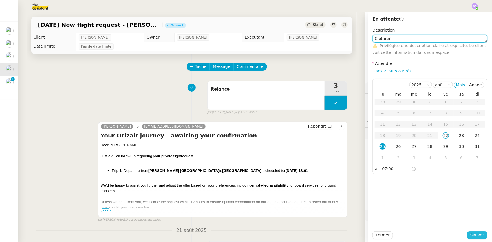
type textarea "Clôturer"
click at [471, 236] on span "Sauver" at bounding box center [477, 235] width 14 height 6
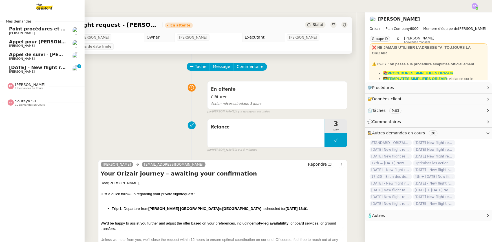
click at [19, 70] on span "[PERSON_NAME]" at bounding box center [37, 71] width 57 height 3
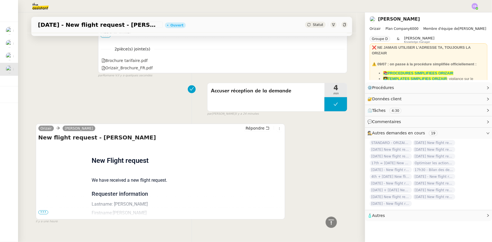
scroll to position [350, 0]
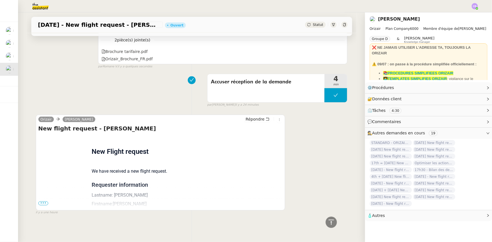
click at [44, 201] on span "•••" at bounding box center [43, 203] width 10 height 4
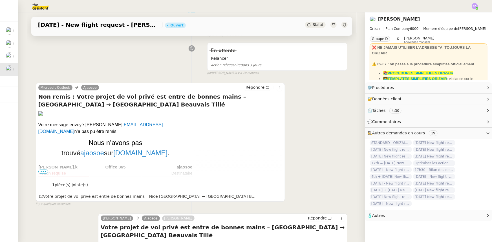
scroll to position [68, 0]
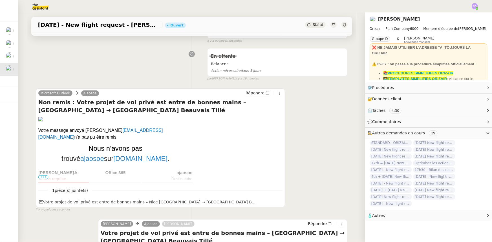
click at [41, 179] on span "•••" at bounding box center [43, 177] width 10 height 4
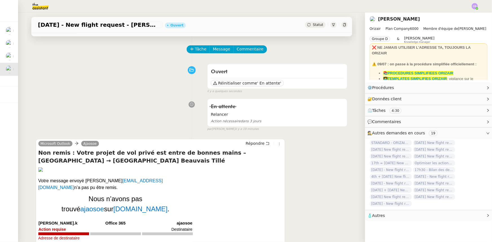
scroll to position [17, 0]
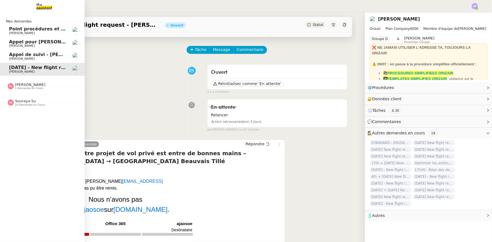
click at [26, 31] on span "Point procédures et FAQ" at bounding box center [40, 28] width 62 height 5
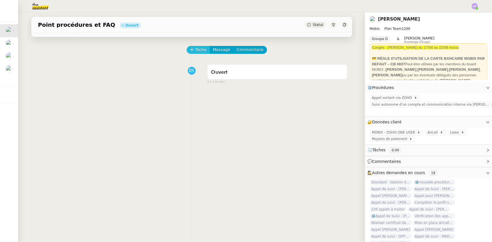
click at [196, 52] on span "Tâche" at bounding box center [201, 49] width 12 height 6
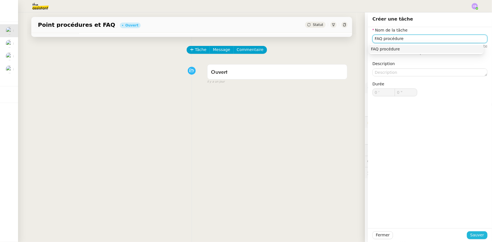
type input "FAQ procédure"
click at [479, 235] on span "Sauver" at bounding box center [477, 235] width 14 height 6
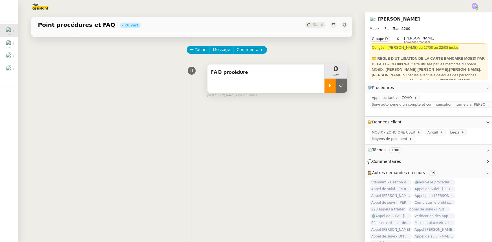
click at [325, 89] on div at bounding box center [329, 86] width 11 height 14
click at [378, 98] on span "Appel sortant via ZOHO" at bounding box center [393, 98] width 42 height 6
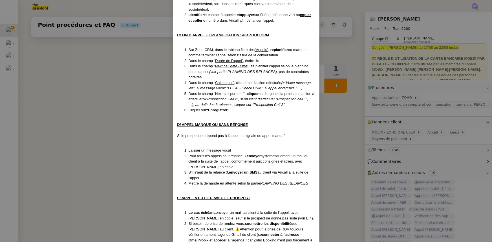
scroll to position [282, 0]
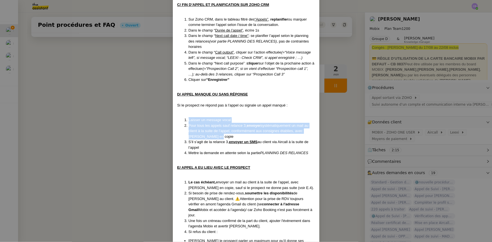
drag, startPoint x: 217, startPoint y: 135, endPoint x: 182, endPoint y: 120, distance: 37.7
click at [182, 120] on ol "[PERSON_NAME] un message vocal Pour tous les appels sauf relance 3, envoyer sys…" at bounding box center [246, 136] width 138 height 39
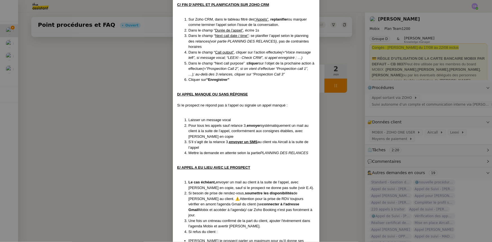
drag, startPoint x: 190, startPoint y: 119, endPoint x: 223, endPoint y: 108, distance: 35.1
click at [223, 108] on div "Si le prospect ne répond pas à l’appel ou signale un appel manqué :" at bounding box center [246, 106] width 138 height 6
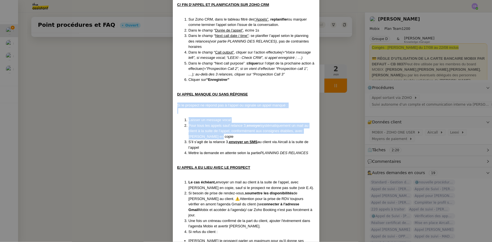
drag, startPoint x: 217, startPoint y: 135, endPoint x: 173, endPoint y: 104, distance: 53.6
click at [173, 104] on div "Créé le [DATE] MAJ le [DATE] Contexte : Cette procédure s’applique lors du trai…" at bounding box center [246, 88] width 147 height 685
copy div "Si le prospect ne répond pas à l’appel ou signale un appel manqué : [PERSON_NAM…"
click at [116, 132] on nz-modal-container "Créé le [DATE] MAJ le [DATE] Contexte : Cette procédure s’applique lors du trai…" at bounding box center [246, 121] width 492 height 242
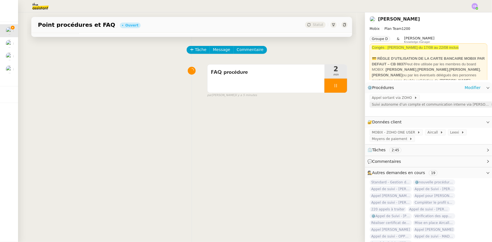
click at [373, 107] on span "Suivi autonome d’un compte et communication interne via [PERSON_NAME]" at bounding box center [431, 105] width 119 height 6
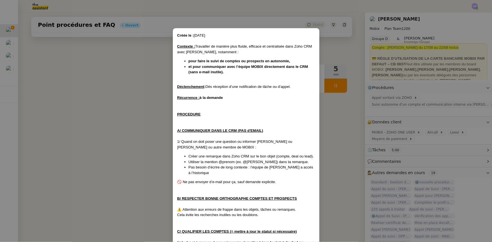
click at [145, 127] on nz-modal-container "Créée le : [DATE] Contexte : Travailler de manière plus fluide, efficace et cen…" at bounding box center [246, 121] width 492 height 242
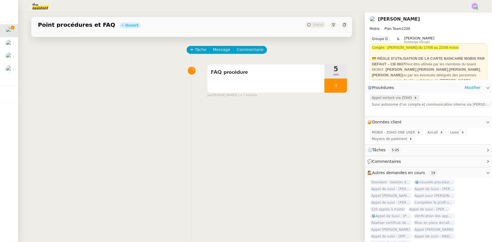
click at [389, 98] on span "Appel sortant via ZOHO" at bounding box center [393, 98] width 42 height 6
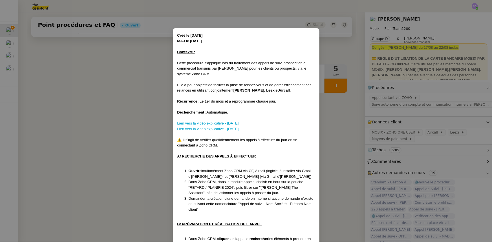
click at [146, 116] on nz-modal-container "Créé le [DATE] MAJ le [DATE] Contexte : Cette procédure s’applique lors du trai…" at bounding box center [246, 121] width 492 height 242
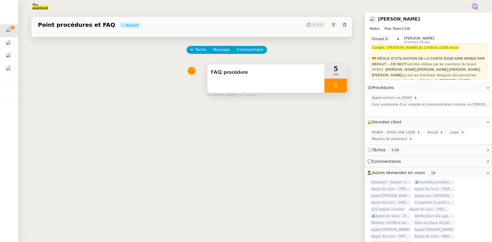
click at [329, 87] on div at bounding box center [335, 86] width 23 height 14
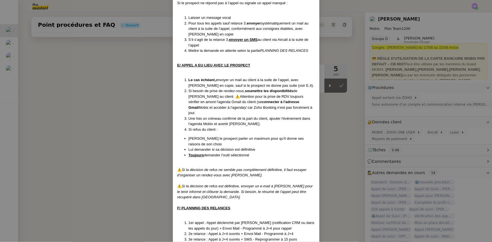
scroll to position [358, 0]
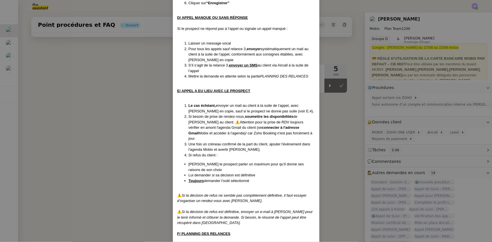
click at [133, 119] on nz-modal-container "Créé le [DATE] MAJ le [DATE] Contexte : Cette procédure s’applique lors du trai…" at bounding box center [246, 121] width 492 height 242
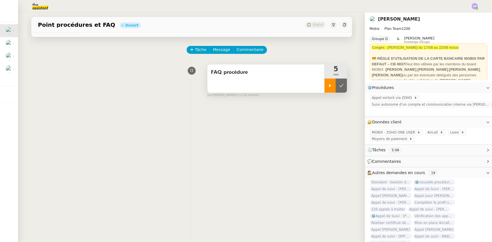
click at [328, 87] on icon at bounding box center [330, 85] width 5 height 5
click at [391, 97] on span "Appel sortant via ZOHO" at bounding box center [393, 98] width 42 height 6
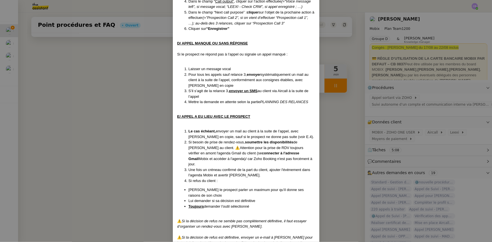
scroll to position [384, 0]
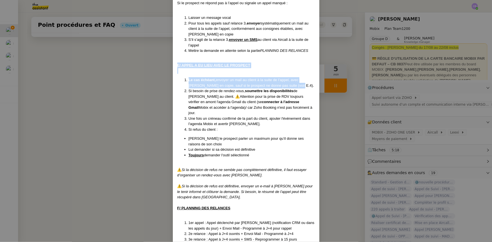
drag, startPoint x: 176, startPoint y: 64, endPoint x: 284, endPoint y: 85, distance: 110.4
copy div "E/ APPEL A EU LIEU AVEC LE PROSPECT Le cas échéant, envoyer un mail au client à…"
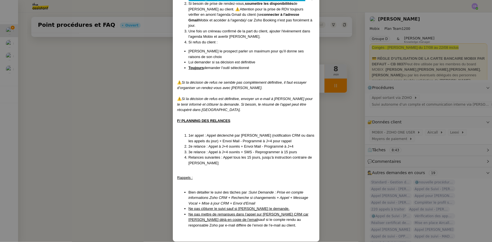
scroll to position [472, 0]
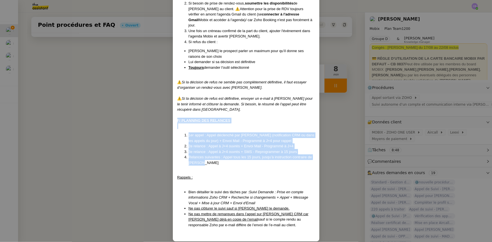
drag, startPoint x: 204, startPoint y: 156, endPoint x: 176, endPoint y: 116, distance: 49.0
copy div "F/ PLANNING DES RELANCES 1er appel : Appel déclenché par [PERSON_NAME] (notific…"
click at [142, 151] on nz-modal-container "Créé le [DATE] MAJ le [DATE] Contexte : Cette procédure s’applique lors du trai…" at bounding box center [246, 121] width 492 height 242
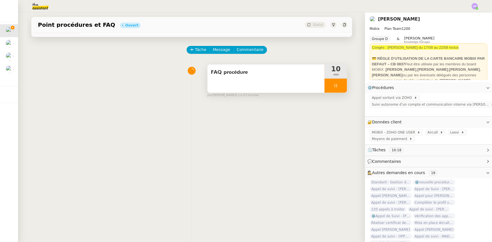
scroll to position [444, 0]
click at [324, 89] on div at bounding box center [335, 86] width 23 height 14
click at [380, 105] on span "Suivi autonome d’un compte et communication interne via [PERSON_NAME]" at bounding box center [431, 105] width 119 height 6
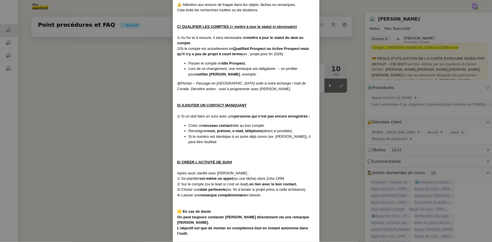
scroll to position [216, 0]
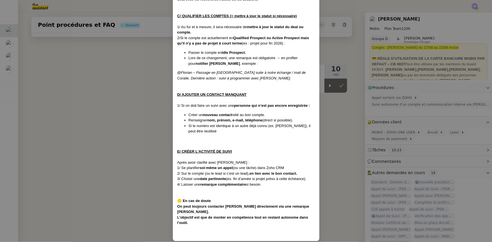
click at [109, 76] on nz-modal-container "Créée le : [DATE] Contexte : Travailler de manière plus fluide, efficace et cen…" at bounding box center [246, 121] width 492 height 242
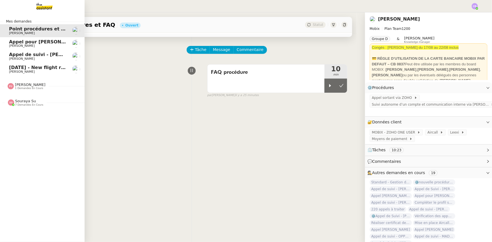
drag, startPoint x: 13, startPoint y: 43, endPoint x: 30, endPoint y: 50, distance: 17.6
click at [13, 43] on span "Appel pour [PERSON_NAME]" at bounding box center [44, 41] width 71 height 5
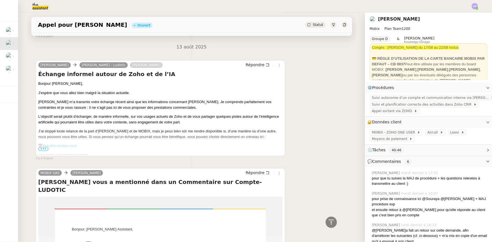
scroll to position [1118, 0]
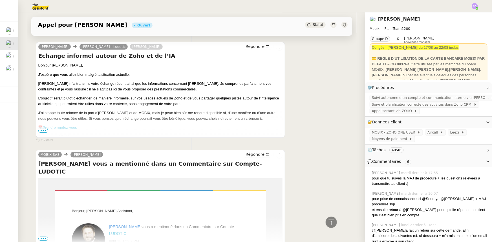
click at [43, 129] on span "•••" at bounding box center [43, 131] width 10 height 4
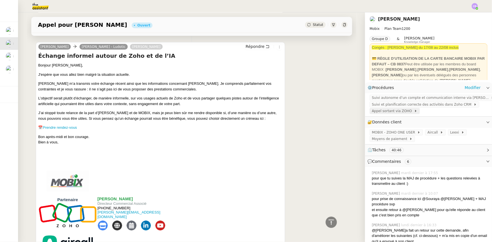
click at [392, 111] on span "Appel sortant via ZOHO" at bounding box center [393, 111] width 42 height 6
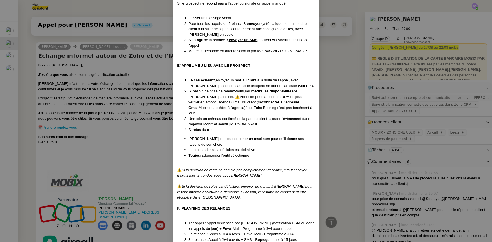
scroll to position [384, 0]
click at [139, 141] on nz-modal-container "Créé le [DATE] MAJ le [DATE] Contexte : Cette procédure s’applique lors du trai…" at bounding box center [246, 121] width 492 height 242
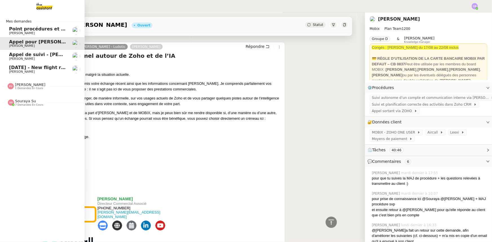
drag, startPoint x: 22, startPoint y: 28, endPoint x: 25, endPoint y: 30, distance: 3.4
click at [22, 28] on span "Point procédures et FAQ" at bounding box center [40, 28] width 62 height 5
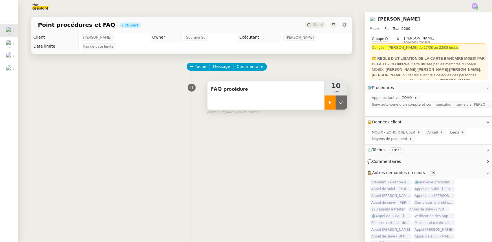
click at [324, 103] on div at bounding box center [329, 103] width 11 height 14
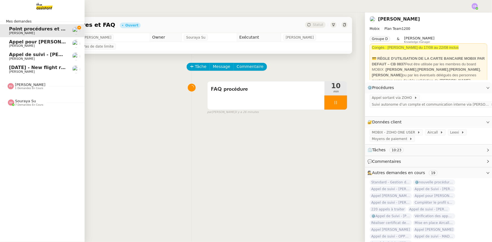
click at [21, 42] on span "Appel pour [PERSON_NAME]" at bounding box center [44, 41] width 71 height 5
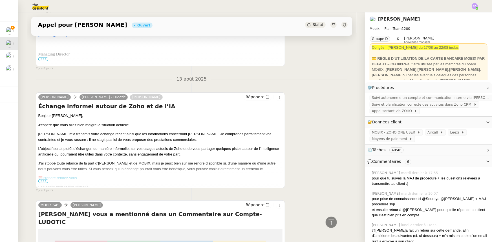
scroll to position [1076, 0]
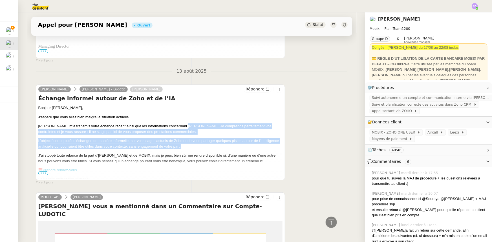
drag, startPoint x: 182, startPoint y: 116, endPoint x: 208, endPoint y: 137, distance: 34.0
click at [208, 137] on div "Bonjour [PERSON_NAME], J'espère que vous allez bien malgré la situation actuell…" at bounding box center [160, 146] width 244 height 83
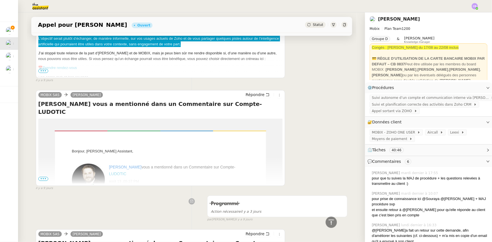
scroll to position [1306, 0]
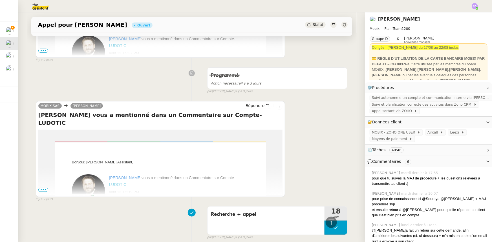
click at [44, 188] on span "•••" at bounding box center [43, 190] width 10 height 4
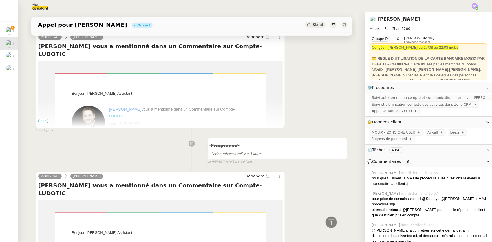
scroll to position [1229, 0]
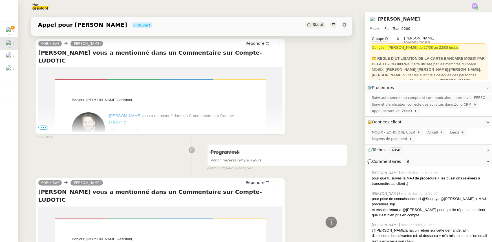
click at [38, 126] on span "•••" at bounding box center [43, 128] width 10 height 4
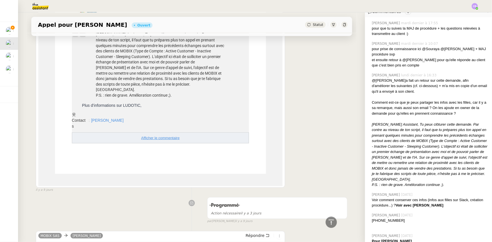
scroll to position [154, 0]
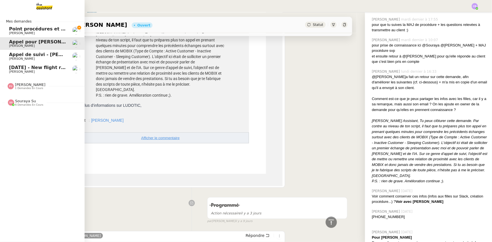
click at [37, 32] on span "[PERSON_NAME]" at bounding box center [37, 33] width 57 height 3
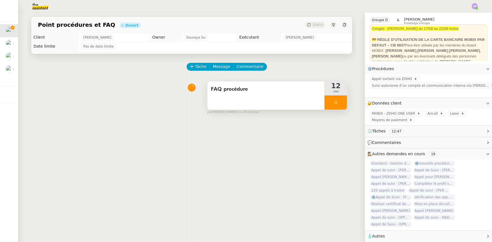
click at [324, 102] on div at bounding box center [335, 103] width 23 height 14
click at [394, 85] on span "Suivi autonome d’un compte et communication interne via [PERSON_NAME]" at bounding box center [431, 86] width 119 height 6
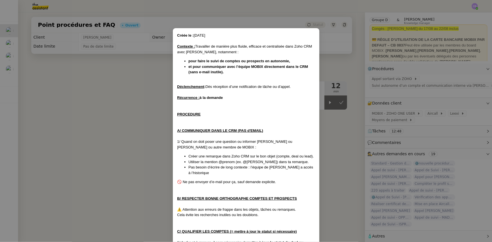
click at [111, 123] on nz-modal-container "Créée le : [DATE] Contexte : Travailler de manière plus fluide, efficace et cen…" at bounding box center [246, 121] width 492 height 242
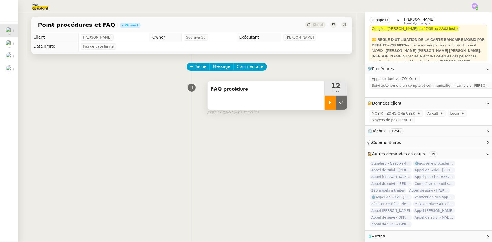
click at [329, 104] on icon at bounding box center [330, 102] width 2 height 3
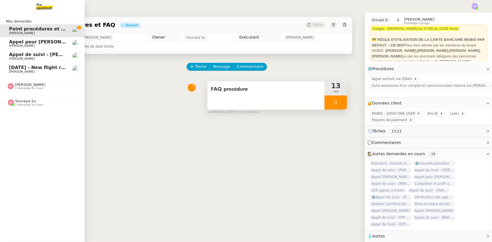
click at [16, 41] on span "Appel pour [PERSON_NAME]" at bounding box center [44, 41] width 71 height 5
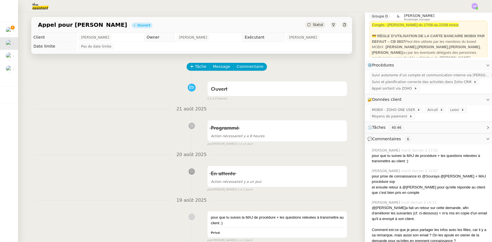
scroll to position [154, 0]
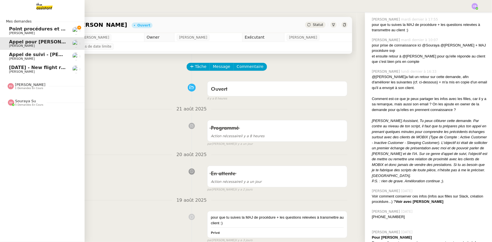
click at [15, 31] on span "[PERSON_NAME]" at bounding box center [22, 33] width 26 height 4
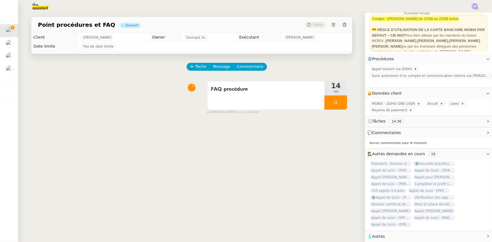
scroll to position [23, 0]
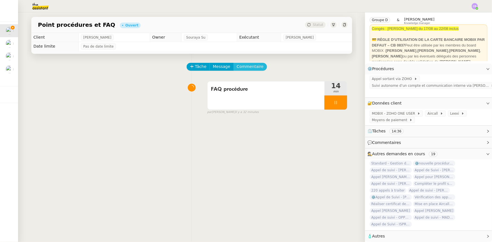
click at [246, 69] on span "Commentaire" at bounding box center [250, 66] width 27 height 6
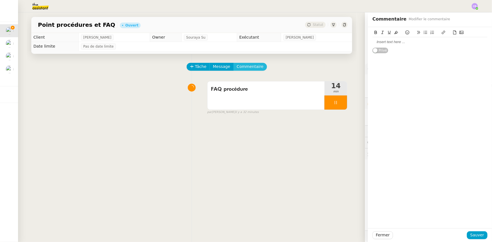
scroll to position [23, 0]
click at [394, 40] on div at bounding box center [429, 41] width 115 height 5
drag, startPoint x: 407, startPoint y: 43, endPoint x: 368, endPoint y: 41, distance: 39.2
click at [368, 41] on div "FAQ Procédure - Mobix Privé" at bounding box center [430, 40] width 124 height 26
click at [441, 31] on icon at bounding box center [443, 32] width 4 height 4
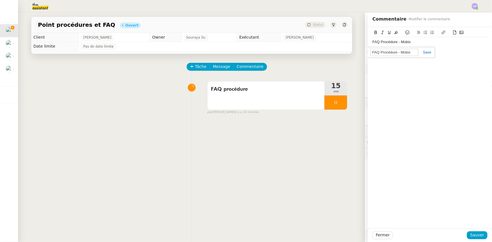
click at [414, 51] on input "FAQ Procédure - Mobix" at bounding box center [394, 52] width 48 height 7
drag, startPoint x: 414, startPoint y: 51, endPoint x: 345, endPoint y: 53, distance: 68.2
click at [345, 53] on app-ticket "Point procédures et FAQ Ouvert Statut Client [PERSON_NAME] Owner [PERSON_NAME] …" at bounding box center [255, 127] width 474 height 230
paste input "[URL][DOMAIN_NAME]"
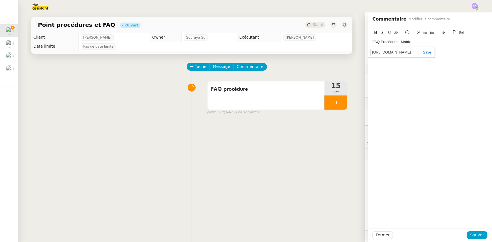
type input "[URL][DOMAIN_NAME]"
click at [427, 52] on link at bounding box center [424, 52] width 13 height 4
click at [470, 236] on span "Sauver" at bounding box center [477, 235] width 14 height 6
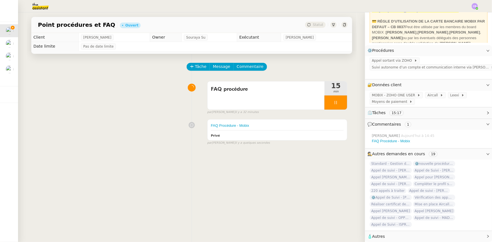
scroll to position [41, 0]
click at [326, 100] on div at bounding box center [335, 103] width 23 height 14
click at [339, 101] on icon at bounding box center [341, 102] width 5 height 5
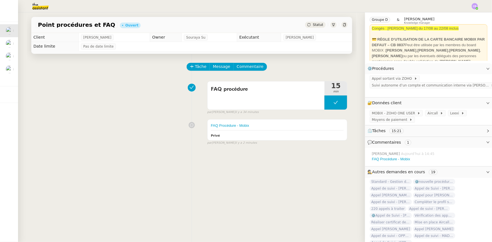
scroll to position [0, 0]
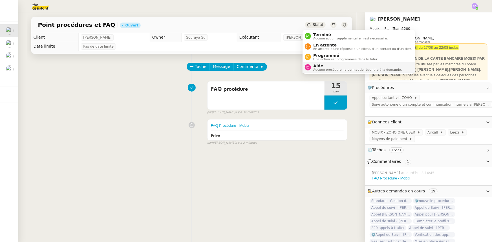
click at [316, 67] on span "Aide" at bounding box center [357, 66] width 88 height 5
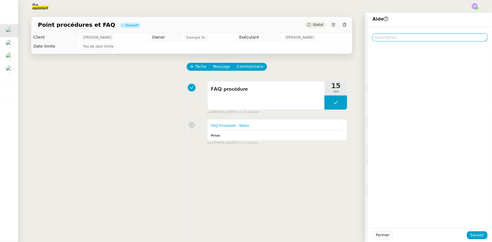
click at [400, 37] on textarea at bounding box center [429, 38] width 115 height 8
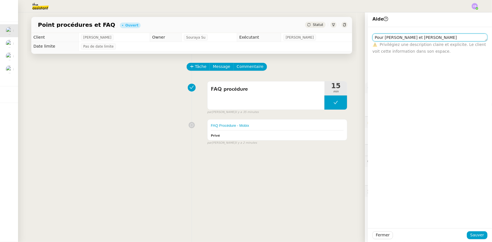
click at [372, 37] on textarea "Pour [PERSON_NAME] et [PERSON_NAME]" at bounding box center [429, 38] width 115 height 8
type textarea "J'ai Pour [PERSON_NAME] et [PERSON_NAME]"
drag, startPoint x: 432, startPoint y: 37, endPoint x: 365, endPoint y: 36, distance: 66.5
click at [368, 36] on div "J'ai Pour [PERSON_NAME] et [PERSON_NAME] ⚠️ Privilégiez une description claire …" at bounding box center [430, 41] width 124 height 28
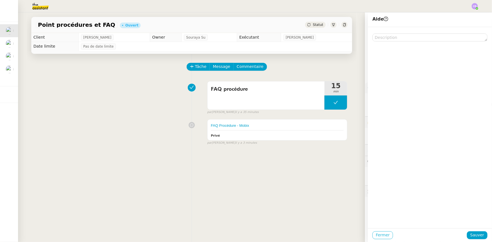
click at [376, 235] on span "Fermer" at bounding box center [383, 235] width 14 height 6
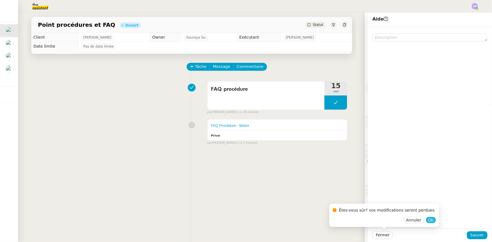
click at [428, 220] on span "Ok" at bounding box center [430, 220] width 5 height 6
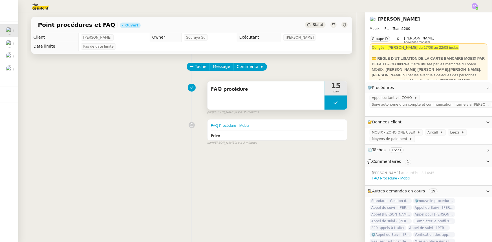
click at [324, 104] on button at bounding box center [335, 103] width 23 height 14
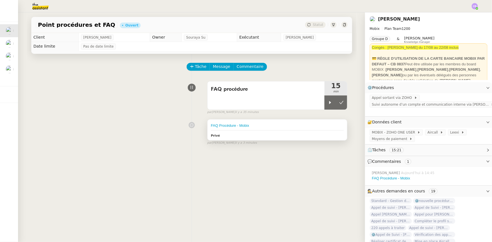
click at [287, 127] on div "FAQ Procédure - Mobix" at bounding box center [277, 126] width 133 height 6
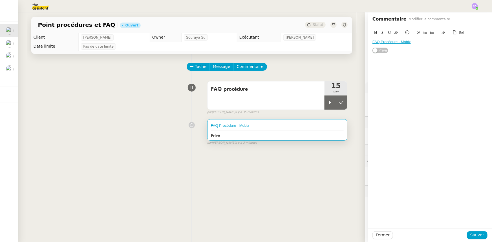
click at [413, 43] on div "FAQ Procédure - Mobix" at bounding box center [429, 41] width 115 height 5
drag, startPoint x: 455, startPoint y: 48, endPoint x: 425, endPoint y: 47, distance: 29.9
click at [425, 47] on div "J'ai indiqué en jaune les points qui sont à clarifier" at bounding box center [429, 47] width 115 height 5
click at [372, 48] on div "J'ai indiqué en jaune les points qui ne sont pas clairs pour moi" at bounding box center [429, 47] width 115 height 5
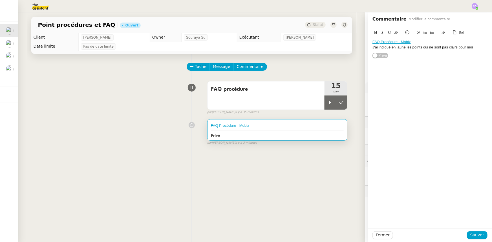
click at [422, 35] on button at bounding box center [425, 32] width 7 height 6
click at [483, 46] on li "J'ai indiqué en jaune les points qui ne sont pas clairs pour moi" at bounding box center [433, 47] width 110 height 5
click at [379, 48] on li "J'ai indiqué en jaune les points qui ne sont pas clairs pour moi" at bounding box center [433, 47] width 110 height 5
click at [389, 48] on div "J'ai indiqué en jaune les points qui ne sont pas clairs pour moi" at bounding box center [429, 47] width 115 height 5
click at [423, 32] on icon at bounding box center [425, 32] width 4 height 4
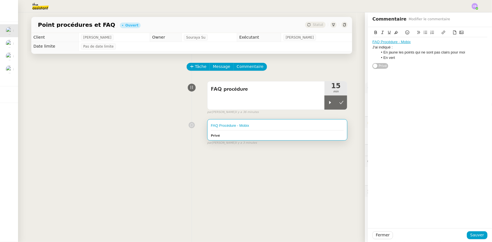
click at [414, 58] on li "En vert" at bounding box center [433, 57] width 110 height 5
drag, startPoint x: 394, startPoint y: 62, endPoint x: 416, endPoint y: 63, distance: 21.1
click at [416, 63] on div "N'hésitez pas à ajouter tout ce qui n'est pas clair pour vous :)" at bounding box center [429, 62] width 115 height 5
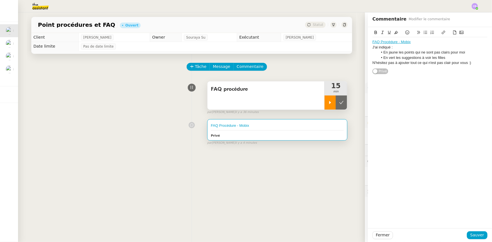
click at [328, 105] on icon at bounding box center [330, 102] width 5 height 5
drag, startPoint x: 394, startPoint y: 64, endPoint x: 418, endPoint y: 64, distance: 23.1
click at [418, 64] on div "N'hésitez pas à ajouter tout ce qui n'est pas clair pour vous :)" at bounding box center [429, 62] width 115 height 5
click at [476, 237] on span "Sauver" at bounding box center [477, 235] width 14 height 6
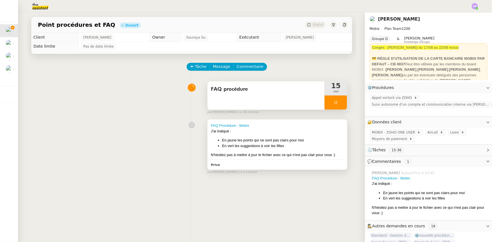
click at [265, 144] on li "En vert les suggestions à voir les filles" at bounding box center [283, 146] width 122 height 6
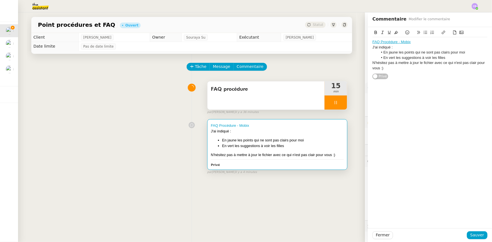
click at [462, 51] on li "En jaune les points qui ne sont pas clairs pour moi" at bounding box center [433, 52] width 110 height 5
drag, startPoint x: 393, startPoint y: 57, endPoint x: 462, endPoint y: 52, distance: 69.2
click at [462, 52] on li "En jaune les points qui ne sont pas clairs pour moi (à voir avec [PERSON_NAME])" at bounding box center [433, 55] width 110 height 10
click at [380, 32] on icon at bounding box center [382, 32] width 4 height 4
click at [471, 52] on em "(à voir avec [PERSON_NAME])" at bounding box center [434, 54] width 102 height 9
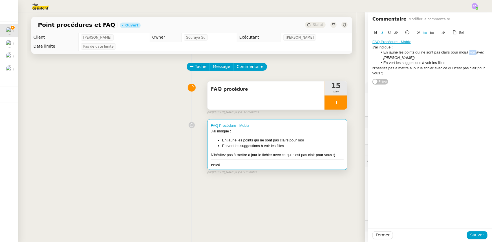
click at [471, 52] on em "(à voir avec [PERSON_NAME])" at bounding box center [434, 54] width 102 height 9
click at [473, 236] on span "Sauver" at bounding box center [477, 235] width 14 height 6
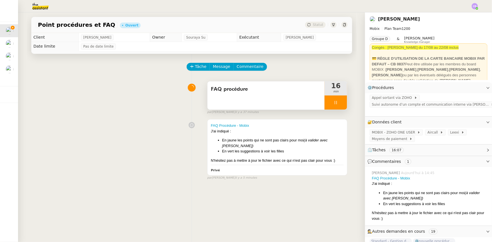
click at [324, 101] on div at bounding box center [335, 103] width 23 height 14
click at [338, 106] on button at bounding box center [341, 103] width 11 height 14
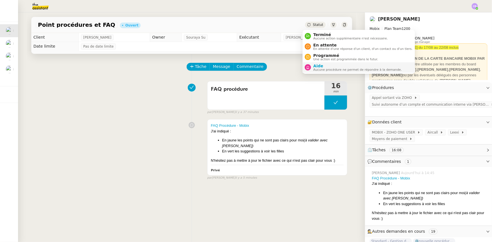
click at [326, 67] on span "Aide" at bounding box center [357, 66] width 88 height 5
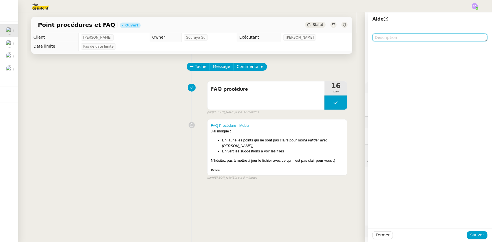
click at [380, 38] on textarea at bounding box center [429, 38] width 115 height 8
type textarea "P"
click at [372, 36] on textarea "FAQ procédure" at bounding box center [429, 38] width 115 height 8
click at [414, 36] on textarea "Fichier FAQ procédure" at bounding box center [429, 38] width 115 height 8
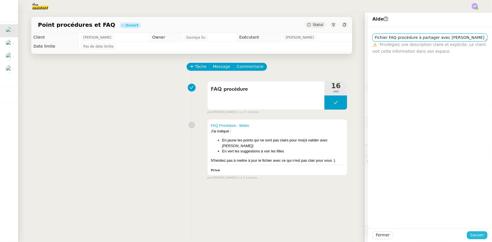
type textarea "Fichier FAQ procédure à partager avec [PERSON_NAME] et [PERSON_NAME]"
click at [470, 234] on span "Sauver" at bounding box center [477, 235] width 14 height 6
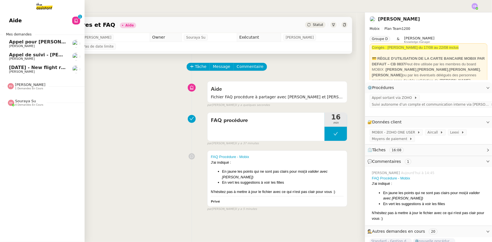
click at [40, 67] on span "[DATE] - New flight request - [PERSON_NAME]" at bounding box center [67, 67] width 116 height 5
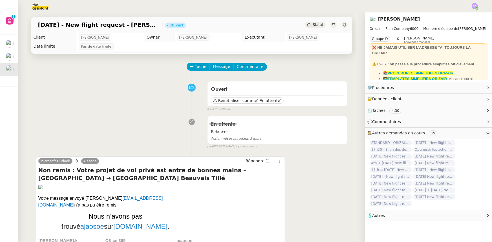
scroll to position [25, 0]
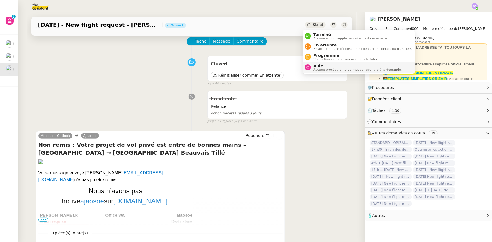
click at [319, 68] on span "Aucune procédure ne permet de répondre à la demande." at bounding box center [357, 69] width 88 height 3
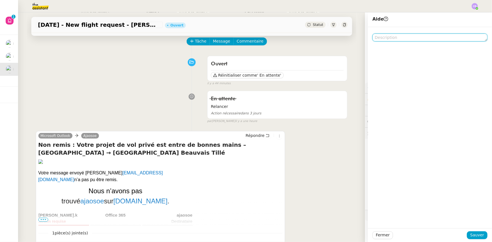
click at [390, 37] on textarea at bounding box center [429, 38] width 115 height 8
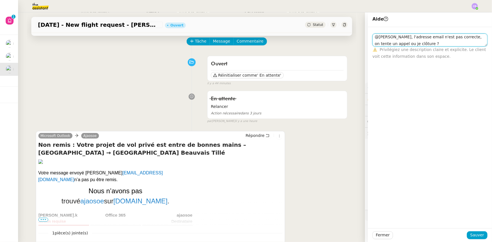
scroll to position [102, 0]
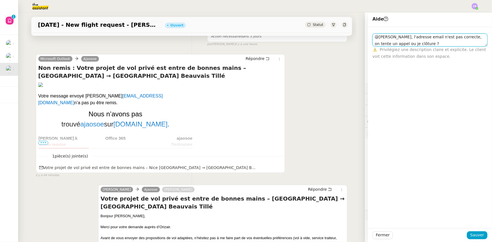
type textarea "@[PERSON_NAME], l'adresse email n'est pas correcte, on tente un appel ou je clô…"
click at [44, 144] on span "•••" at bounding box center [43, 143] width 10 height 4
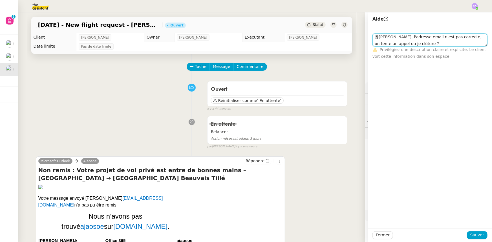
scroll to position [0, 0]
drag, startPoint x: 410, startPoint y: 43, endPoint x: 395, endPoint y: 37, distance: 16.4
click at [395, 37] on textarea "@[PERSON_NAME], l'adresse email n'est pas correcte, on tente un appel ou je clô…" at bounding box center [429, 40] width 115 height 13
drag, startPoint x: 477, startPoint y: 238, endPoint x: 473, endPoint y: 236, distance: 4.3
click at [477, 238] on span "Sauver" at bounding box center [477, 235] width 14 height 6
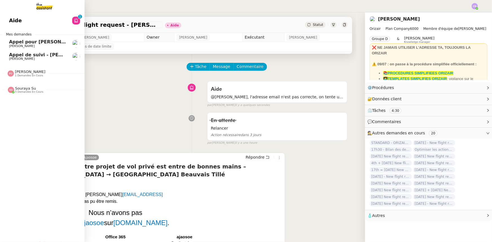
click at [25, 55] on span "Appel de suivi - [PERSON_NAME]" at bounding box center [50, 54] width 83 height 5
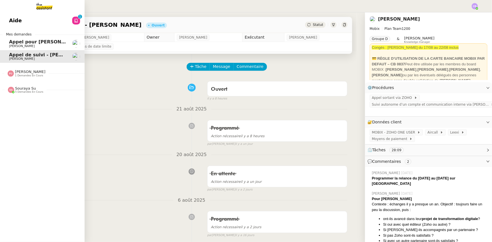
click at [21, 90] on span "5 demandes en cours" at bounding box center [29, 91] width 28 height 3
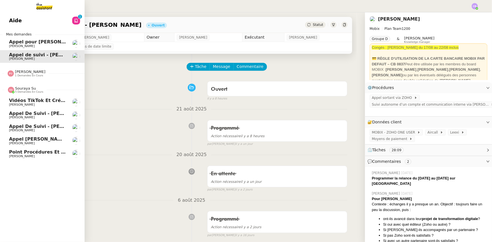
click at [21, 90] on span "5 demandes en cours" at bounding box center [29, 91] width 28 height 3
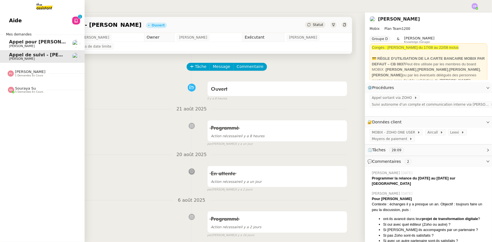
click at [23, 73] on span "[PERSON_NAME]" at bounding box center [30, 72] width 30 height 4
click at [23, 87] on span "[PERSON_NAME]" at bounding box center [37, 88] width 57 height 3
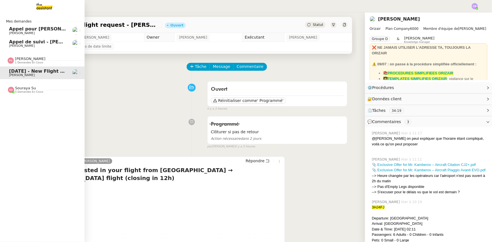
click at [23, 42] on span "Appel de suivi - [PERSON_NAME]" at bounding box center [50, 41] width 83 height 5
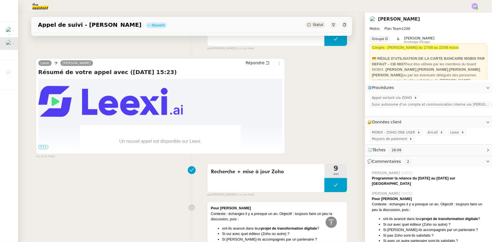
scroll to position [1050, 0]
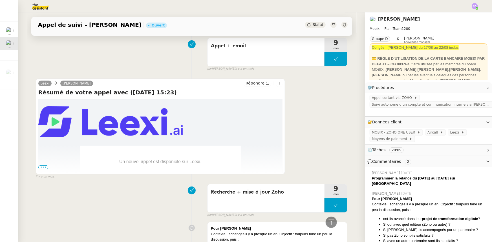
click at [41, 167] on span "•••" at bounding box center [43, 167] width 10 height 4
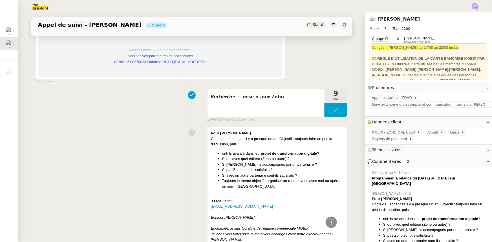
scroll to position [2485, 0]
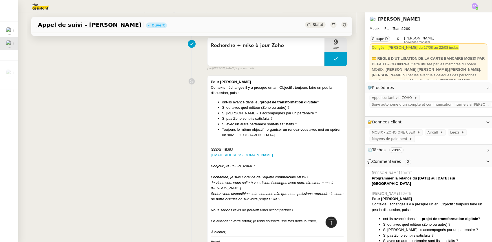
click at [328, 224] on icon at bounding box center [330, 221] width 5 height 5
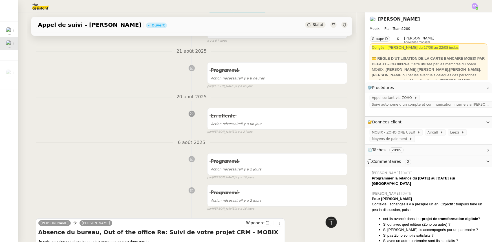
scroll to position [0, 0]
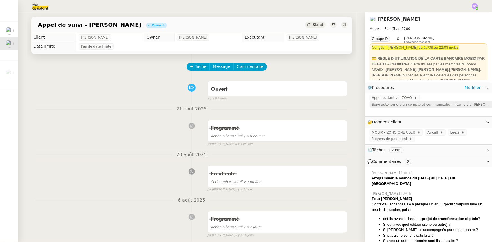
click at [386, 107] on span "Suivi autonome d’un compte et communication interne via [PERSON_NAME]" at bounding box center [431, 105] width 119 height 6
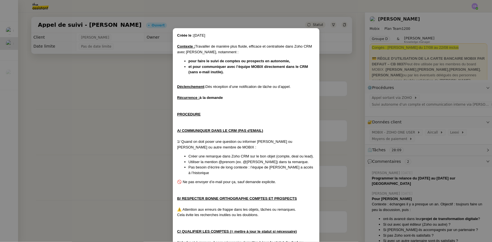
click at [138, 85] on nz-modal-container "Créée le : [DATE] Contexte : Travailler de manière plus fluide, efficace et cen…" at bounding box center [246, 121] width 492 height 242
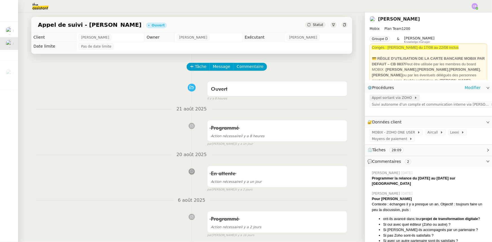
click at [379, 97] on span "Appel sortant via ZOHO" at bounding box center [393, 98] width 42 height 6
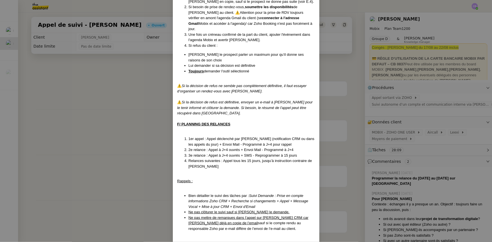
scroll to position [472, 0]
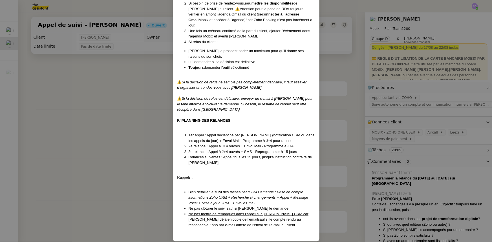
click at [126, 98] on nz-modal-container "Créé le [DATE] MAJ le [DATE] Contexte : Cette procédure s’applique lors du trai…" at bounding box center [246, 121] width 492 height 242
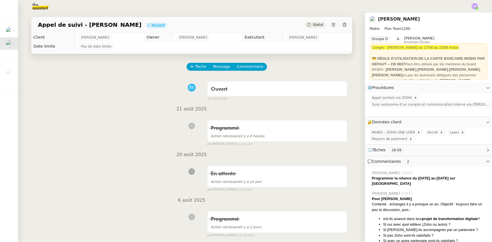
scroll to position [444, 0]
click at [197, 68] on span "Tâche" at bounding box center [201, 66] width 12 height 6
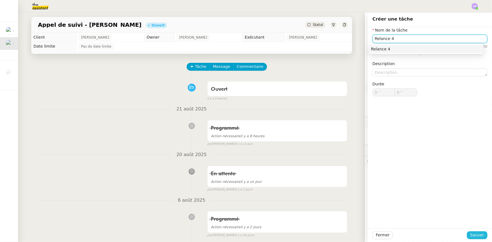
type input "Relance 4"
click at [477, 236] on span "Sauver" at bounding box center [477, 235] width 14 height 6
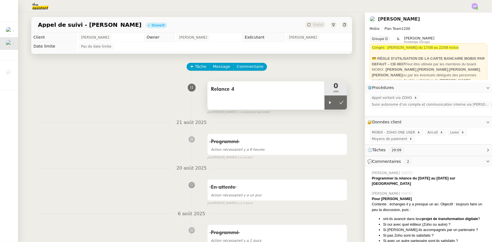
click at [236, 100] on div "Relance 4" at bounding box center [265, 95] width 117 height 28
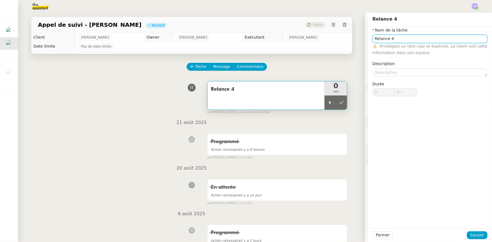
click at [373, 39] on input "Relance 4" at bounding box center [429, 39] width 115 height 8
type input "Recherche + relance 4"
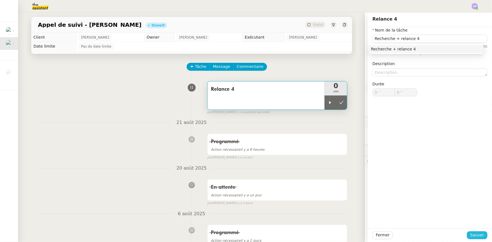
click at [471, 234] on span "Sauver" at bounding box center [477, 235] width 14 height 6
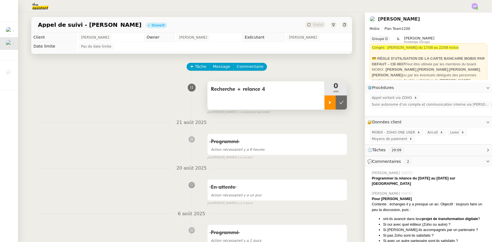
click at [324, 107] on div at bounding box center [329, 103] width 11 height 14
click at [325, 103] on div at bounding box center [335, 103] width 23 height 14
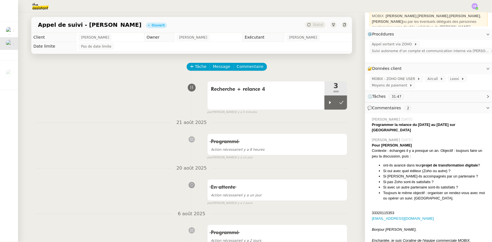
scroll to position [77, 0]
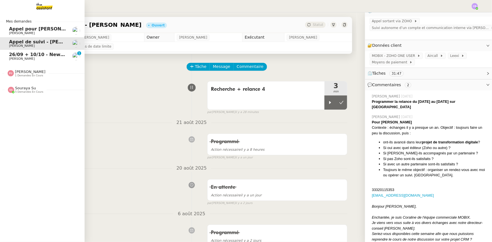
click at [19, 56] on span "26/09 + 10/10 - New flight request - [PERSON_NAME]" at bounding box center [76, 54] width 134 height 5
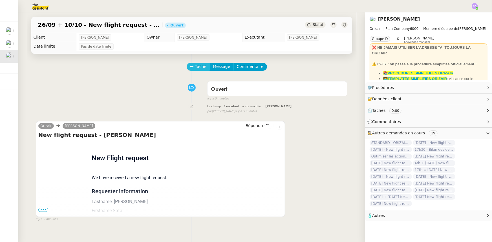
click at [196, 67] on span "Tâche" at bounding box center [201, 66] width 12 height 6
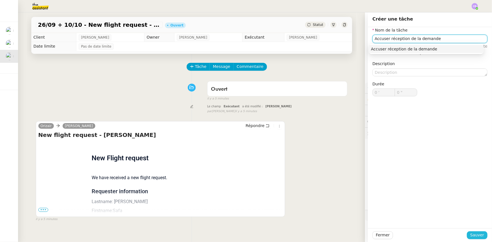
type input "Accuser réception de la demande"
click at [470, 235] on span "Sauver" at bounding box center [477, 235] width 14 height 6
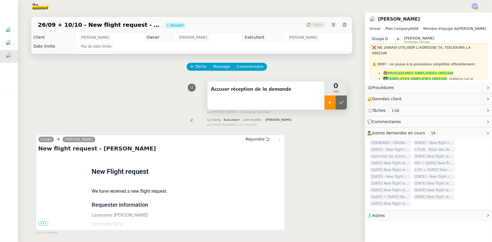
click at [328, 101] on icon at bounding box center [330, 102] width 5 height 5
click at [39, 224] on span "•••" at bounding box center [43, 223] width 10 height 4
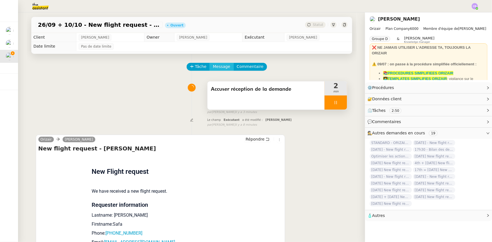
click at [220, 66] on span "Message" at bounding box center [221, 66] width 17 height 6
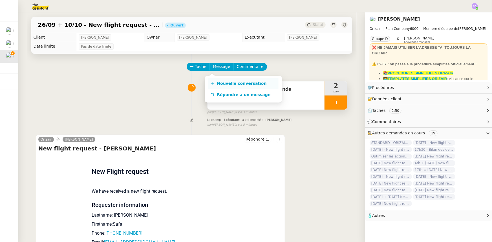
click at [222, 83] on span "Nouvelle conversation" at bounding box center [242, 83] width 50 height 5
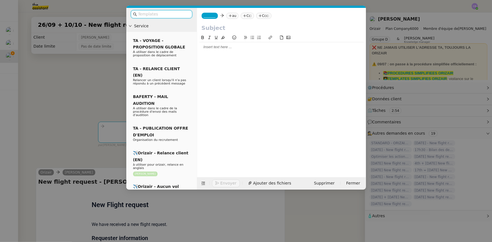
click at [178, 14] on input "text" at bounding box center [163, 14] width 51 height 6
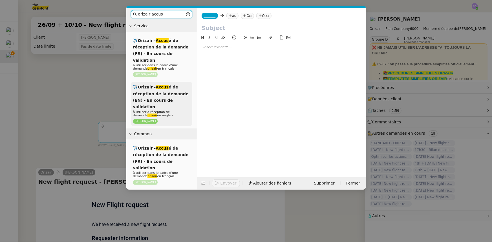
type input "orizair accus"
click at [163, 110] on span "à utiliser à réception de demande orizair en anglais" at bounding box center [153, 113] width 40 height 7
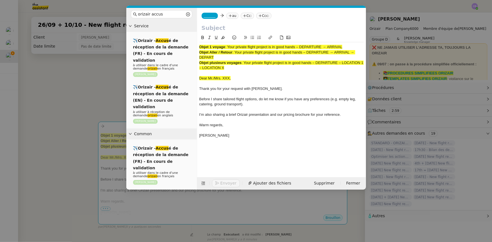
drag, startPoint x: 214, startPoint y: 57, endPoint x: 235, endPoint y: 52, distance: 21.7
click at [235, 52] on span ": Your private flight project is in good hands – DEPARTURE → ARRIVAL → DEPART" at bounding box center [277, 54] width 156 height 9
click at [213, 28] on input "text" at bounding box center [281, 28] width 160 height 8
paste input "Your private flight project is in good hands – DEPARTURE → ARRIVAL → DEPART"
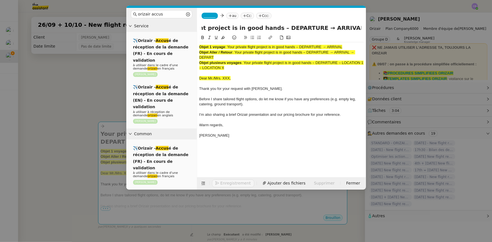
type input "Your private flight project is in good hands – DEPARTURE → ARRIVAL → DEPART"
drag, startPoint x: 236, startPoint y: 68, endPoint x: 198, endPoint y: 46, distance: 43.3
click at [198, 46] on nz-spin "Objet 1 voyage : Your private flight project is in good hands – DEPARTURE → ARR…" at bounding box center [281, 102] width 169 height 136
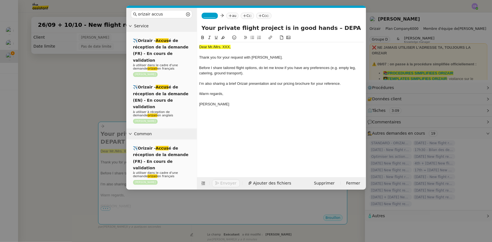
click at [116, 99] on nz-modal-container "orizair accus Service ✈️Orizair - Accus é de réception de la demande (FR) - En …" at bounding box center [246, 121] width 492 height 242
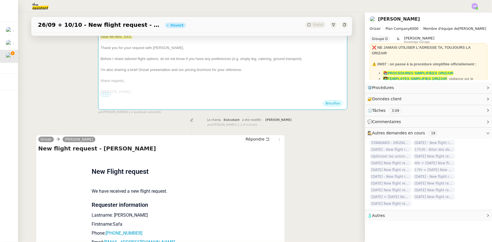
scroll to position [128, 0]
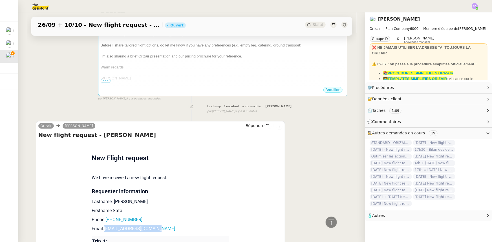
drag, startPoint x: 159, startPoint y: 222, endPoint x: 102, endPoint y: 221, distance: 56.4
click at [102, 225] on p "Email: [EMAIL_ADDRESS][DOMAIN_NAME]" at bounding box center [161, 228] width 138 height 7
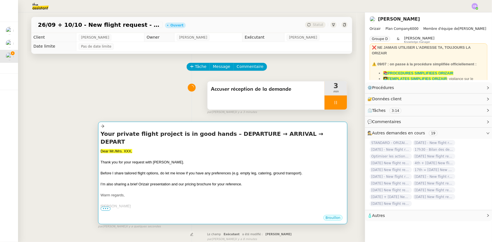
click at [146, 187] on div at bounding box center [223, 190] width 244 height 6
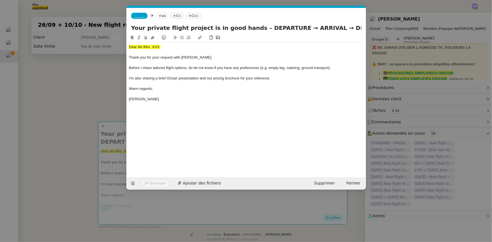
scroll to position [0, 33]
drag, startPoint x: 161, startPoint y: 48, endPoint x: 128, endPoint y: 47, distance: 32.4
click at [129, 47] on div "Dear Mr./Mrs. XXX," at bounding box center [246, 47] width 235 height 5
click at [152, 38] on icon at bounding box center [152, 38] width 4 height 4
click at [165, 47] on div "Dear Mr./Mrs. XXX," at bounding box center [246, 47] width 235 height 5
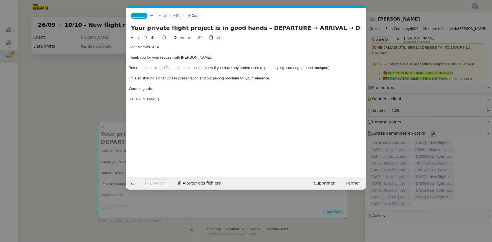
click at [104, 101] on nz-modal-container "orizair accus Service ✈️Orizair - Accus é de réception de la demande (FR) - En …" at bounding box center [246, 121] width 492 height 242
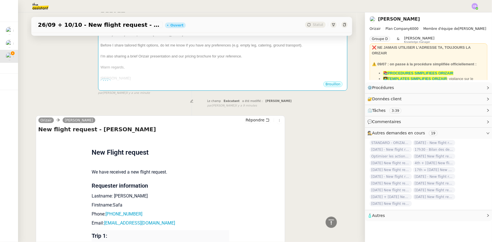
scroll to position [0, 0]
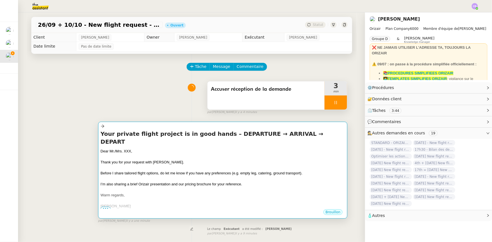
click at [135, 187] on div at bounding box center [223, 190] width 244 height 6
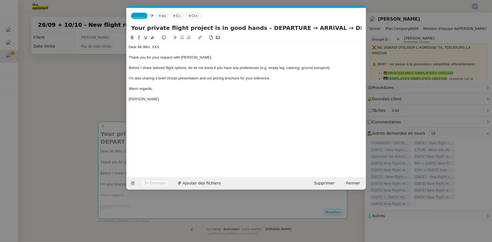
scroll to position [0, 33]
drag, startPoint x: 159, startPoint y: 48, endPoint x: 138, endPoint y: 46, distance: 20.6
click at [138, 46] on div "Dear Mr./Mrs. XXX," at bounding box center [246, 47] width 235 height 5
click at [199, 62] on div at bounding box center [246, 62] width 235 height 5
drag, startPoint x: 282, startPoint y: 26, endPoint x: 250, endPoint y: 28, distance: 32.0
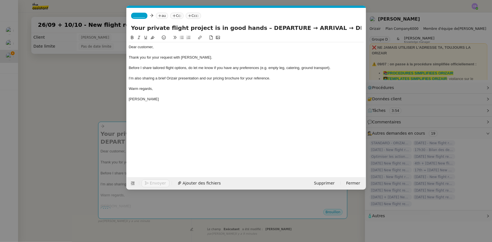
click at [250, 28] on input "Your private flight project is in good hands – DEPARTURE → ARRIVAL → DEPART" at bounding box center [246, 28] width 230 height 8
drag, startPoint x: 350, startPoint y: 27, endPoint x: 327, endPoint y: 26, distance: 23.4
click at [327, 26] on input "Your private flight project is in good hands – [GEOGRAPHIC_DATA] → ARRIVAL → DE…" at bounding box center [246, 28] width 230 height 8
drag, startPoint x: 279, startPoint y: 25, endPoint x: 211, endPoint y: 27, distance: 67.9
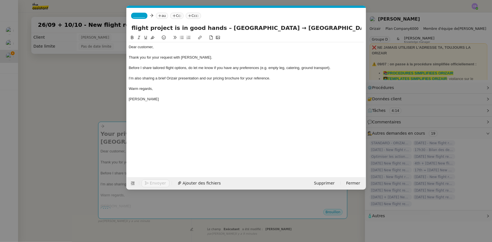
click at [211, 27] on input "Your private flight project is in good hands – [GEOGRAPHIC_DATA] → [GEOGRAPHIC_…" at bounding box center [246, 28] width 230 height 8
click at [344, 29] on input "Your private flight project is in good hands – [GEOGRAPHIC_DATA] → [GEOGRAPHIC_…" at bounding box center [246, 28] width 230 height 8
drag, startPoint x: 340, startPoint y: 28, endPoint x: 358, endPoint y: 28, distance: 18.0
click at [358, 28] on input "Your private flight project is in good hands – [GEOGRAPHIC_DATA] → [GEOGRAPHIC_…" at bounding box center [246, 28] width 230 height 8
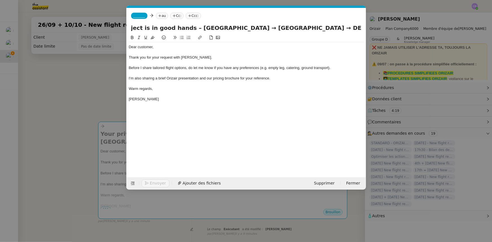
paste input "[GEOGRAPHIC_DATA]"
type input "Your private flight project is in good hands – [GEOGRAPHIC_DATA] → [GEOGRAPHIC_…"
click at [135, 17] on span "_______" at bounding box center [139, 16] width 12 height 4
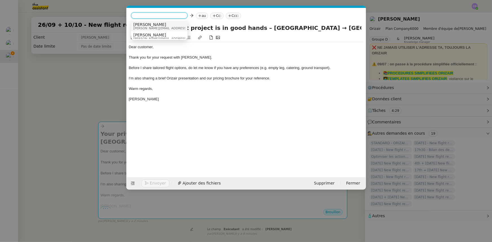
click at [144, 27] on span "[PERSON_NAME][EMAIL_ADDRESS][DOMAIN_NAME]" at bounding box center [173, 28] width 80 height 3
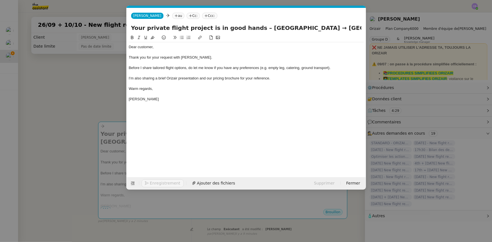
click at [176, 74] on div at bounding box center [246, 73] width 235 height 5
click at [110, 99] on nz-modal-container "orizair accus Service ✈️Orizair - Accus é de réception de la demande (FR) - En …" at bounding box center [246, 121] width 492 height 242
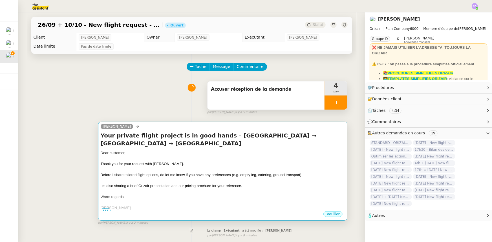
scroll to position [154, 0]
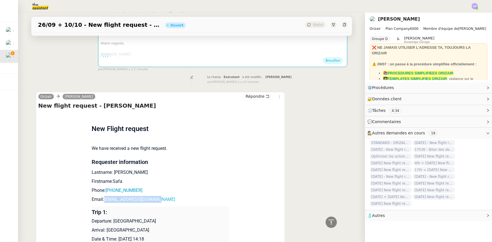
drag, startPoint x: 160, startPoint y: 201, endPoint x: 102, endPoint y: 200, distance: 57.8
click at [102, 200] on p "Email: [EMAIL_ADDRESS][DOMAIN_NAME]" at bounding box center [161, 199] width 138 height 7
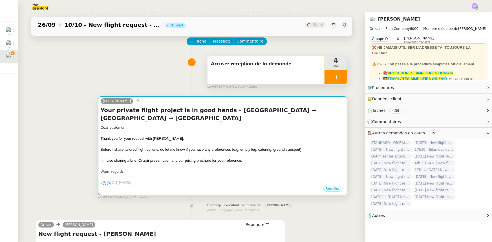
click at [179, 155] on div at bounding box center [223, 155] width 244 height 6
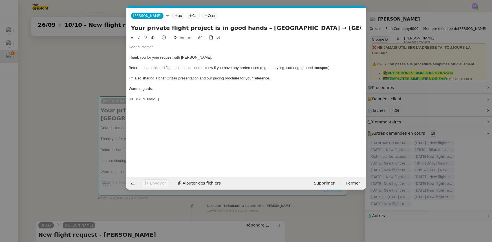
scroll to position [0, 33]
click at [172, 16] on nz-tag "au" at bounding box center [178, 16] width 12 height 6
paste input "[EMAIL_ADDRESS][DOMAIN_NAME]"
type input "[EMAIL_ADDRESS][DOMAIN_NAME]"
click at [169, 23] on span "[EMAIL_ADDRESS][DOMAIN_NAME]" at bounding box center [197, 24] width 69 height 5
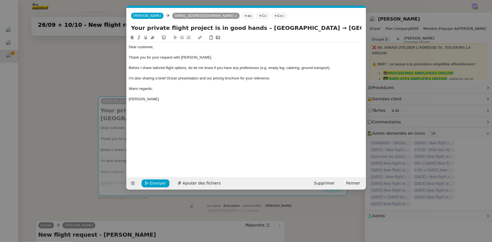
click at [272, 15] on nz-tag "Ccc:" at bounding box center [279, 16] width 15 height 6
type input "[PERSON_NAME]"
click at [257, 28] on span "[PERSON_NAME][EMAIL_ADDRESS][DOMAIN_NAME]" at bounding box center [287, 28] width 80 height 3
click at [282, 78] on div "I’m also sharing a brief Orizair presentation and our pricing brochure for your…" at bounding box center [246, 78] width 235 height 5
click at [198, 184] on span "Ajouter des fichiers" at bounding box center [202, 183] width 38 height 6
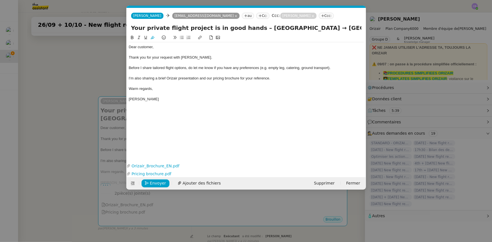
click at [98, 74] on nz-modal-container "orizair accus Service ✈️Orizair - Accus é de réception de la demande (FR) - En …" at bounding box center [246, 121] width 492 height 242
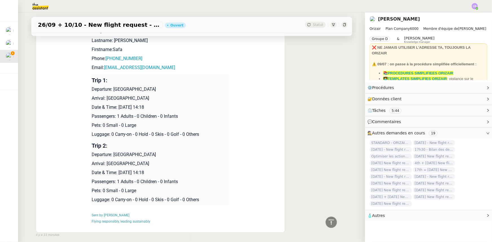
scroll to position [137, 0]
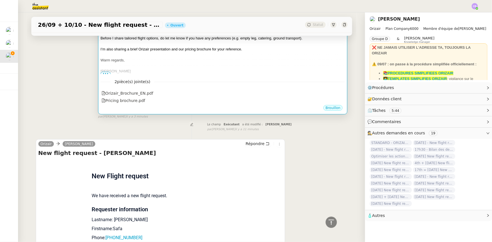
click at [243, 56] on div at bounding box center [223, 55] width 244 height 6
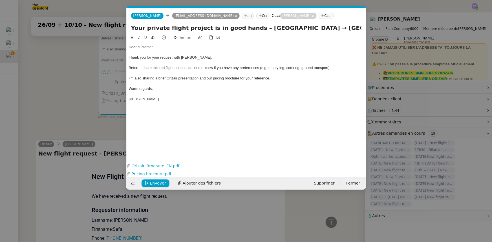
scroll to position [0, 33]
click at [159, 181] on span "Envoyer" at bounding box center [158, 183] width 16 height 6
click at [159, 181] on span "Confirmer l'envoi" at bounding box center [167, 183] width 34 height 6
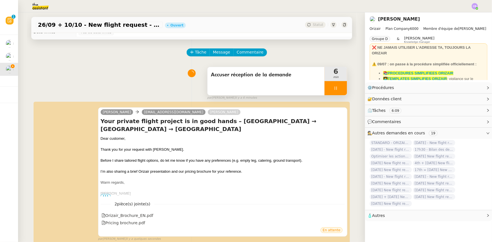
scroll to position [8, 0]
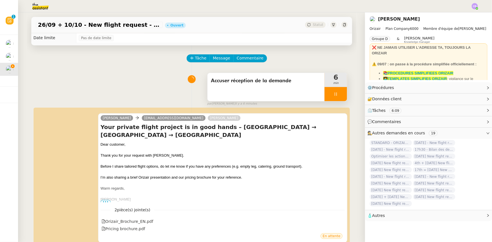
click at [324, 94] on div at bounding box center [335, 94] width 23 height 14
click at [336, 97] on button at bounding box center [341, 94] width 11 height 14
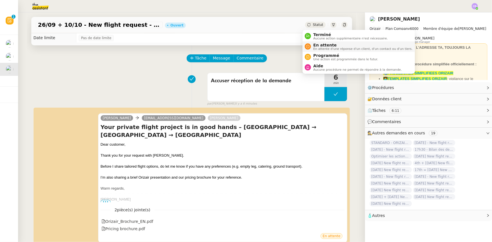
click at [322, 45] on span "En attente" at bounding box center [362, 45] width 99 height 5
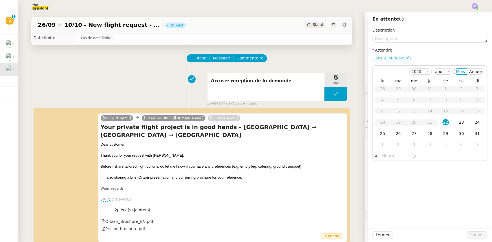
click at [385, 59] on link "Dans 2 jours ouvrés" at bounding box center [391, 58] width 39 height 5
type input "07:00"
click at [379, 134] on div "25" at bounding box center [382, 133] width 6 height 6
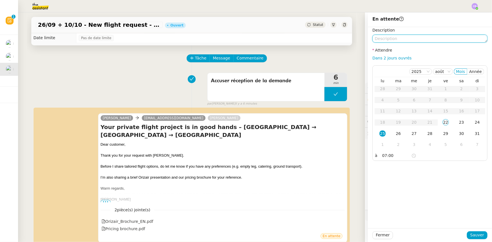
click at [385, 39] on textarea at bounding box center [429, 39] width 115 height 8
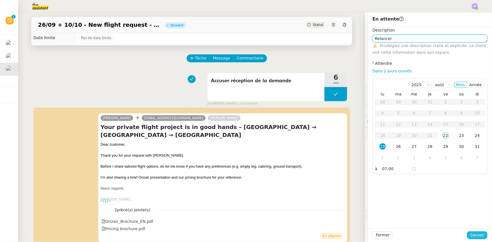
type textarea "Relancer"
click at [470, 234] on span "Sauver" at bounding box center [477, 235] width 14 height 6
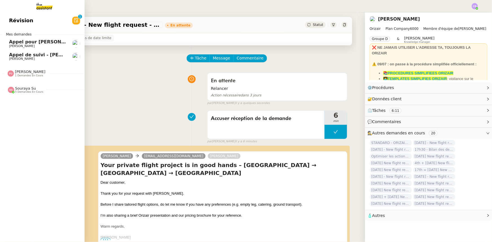
click at [18, 56] on span "Appel de suivi - [PERSON_NAME]" at bounding box center [50, 54] width 83 height 5
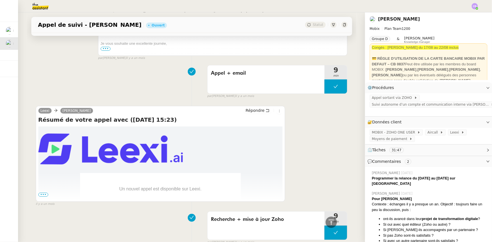
scroll to position [1110, 0]
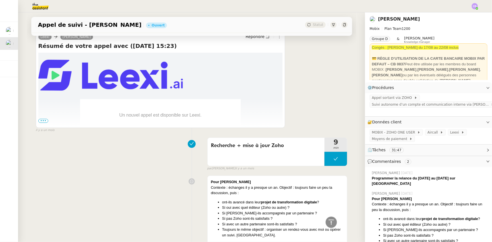
click at [42, 121] on span "•••" at bounding box center [43, 121] width 10 height 4
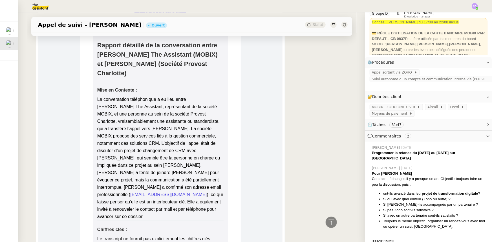
scroll to position [51, 0]
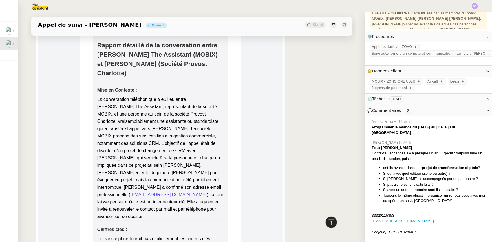
click at [328, 223] on icon at bounding box center [331, 222] width 7 height 7
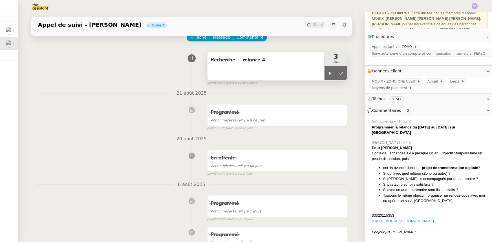
scroll to position [0, 0]
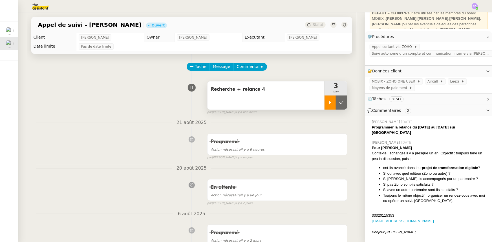
click at [324, 106] on div at bounding box center [329, 103] width 11 height 14
drag, startPoint x: 389, startPoint y: 211, endPoint x: 373, endPoint y: 210, distance: 16.6
click at [373, 213] on div "33320115353" at bounding box center [430, 216] width 116 height 6
click at [396, 213] on div "33320115353" at bounding box center [430, 216] width 116 height 6
drag, startPoint x: 390, startPoint y: 211, endPoint x: 368, endPoint y: 211, distance: 21.4
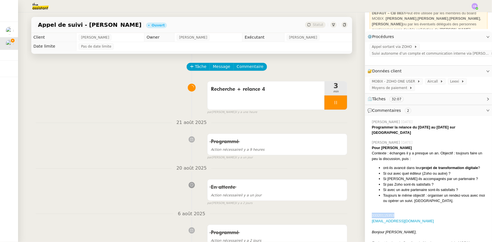
click at [372, 213] on div "33320115353" at bounding box center [430, 216] width 116 height 6
click at [237, 68] on span "Commentaire" at bounding box center [250, 66] width 27 height 6
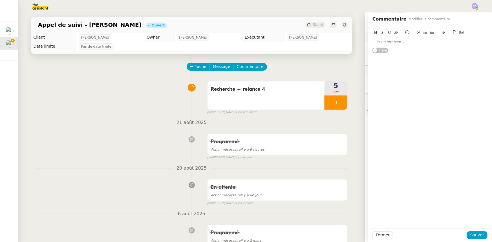
click at [380, 41] on div at bounding box center [429, 41] width 115 height 5
click at [472, 234] on span "Sauver" at bounding box center [477, 235] width 14 height 6
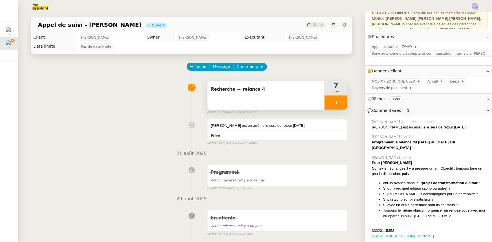
click at [324, 103] on div at bounding box center [335, 103] width 23 height 14
click at [340, 104] on button at bounding box center [341, 103] width 11 height 14
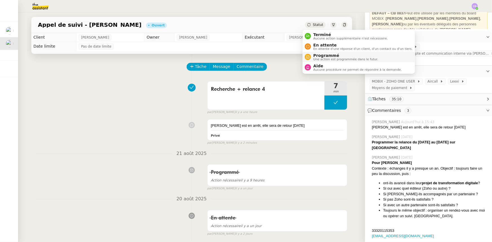
click at [324, 55] on span "Programmé" at bounding box center [345, 55] width 65 height 5
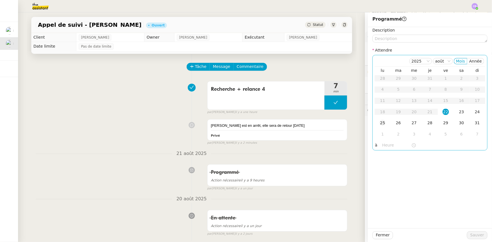
click at [380, 123] on div "25" at bounding box center [382, 123] width 6 height 6
click at [386, 145] on input "text" at bounding box center [396, 145] width 29 height 6
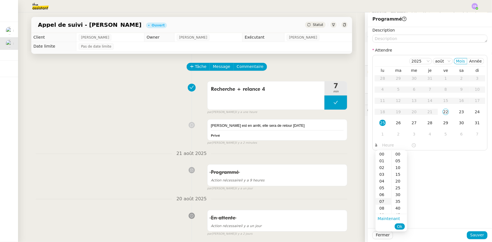
click at [380, 201] on div "07" at bounding box center [383, 201] width 16 height 7
click at [397, 153] on div "00" at bounding box center [398, 154] width 15 height 7
type input "07:00"
click at [399, 227] on span "Ok" at bounding box center [399, 227] width 5 height 6
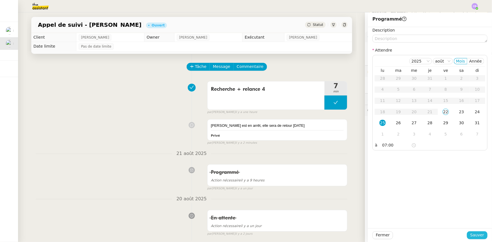
click at [479, 237] on span "Sauver" at bounding box center [477, 235] width 14 height 6
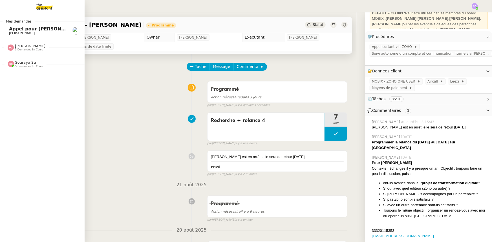
click at [14, 30] on span "Appel pour [PERSON_NAME]" at bounding box center [44, 28] width 71 height 5
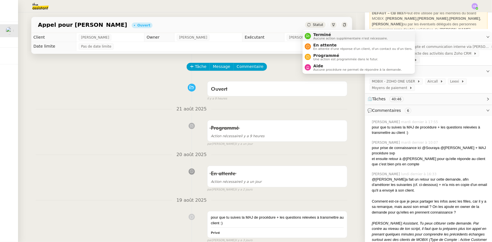
click at [322, 36] on span "Terminé" at bounding box center [350, 34] width 74 height 5
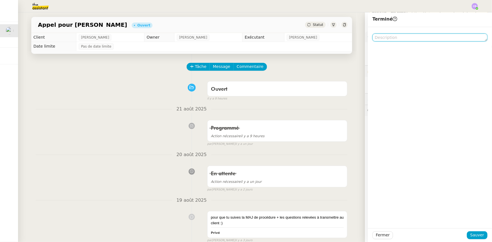
click at [391, 40] on textarea at bounding box center [429, 38] width 115 height 8
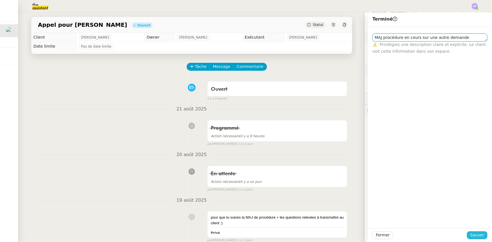
type textarea "MAJ procédure en cours sur une autre demande"
click at [473, 236] on span "Sauver" at bounding box center [477, 235] width 14 height 6
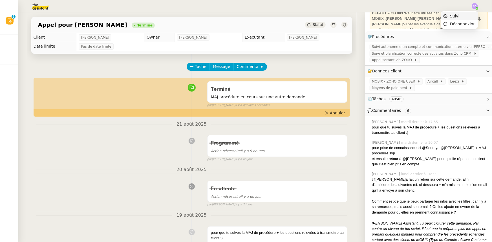
click at [463, 17] on li "Suivi" at bounding box center [459, 16] width 37 height 8
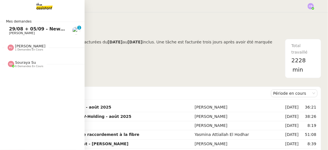
click at [14, 29] on span "29/08 + 05/09 - New flight request - [PERSON_NAME]" at bounding box center [76, 28] width 134 height 5
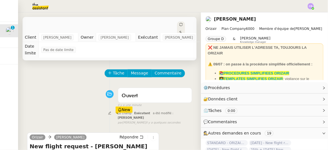
click at [184, 69] on div "Tâche Message Commentaire" at bounding box center [148, 76] width 87 height 14
click at [113, 70] on span "Tâche" at bounding box center [119, 73] width 12 height 6
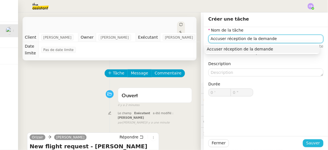
type input "Accuser réception de la demande"
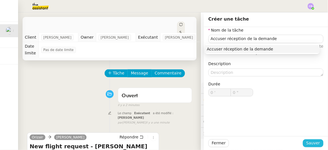
click at [310, 145] on span "Sauver" at bounding box center [313, 143] width 14 height 6
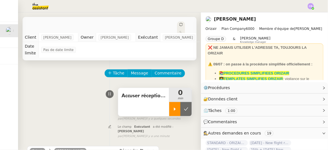
click at [169, 105] on div at bounding box center [174, 109] width 11 height 14
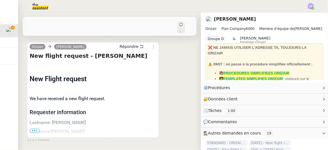
scroll to position [107, 0]
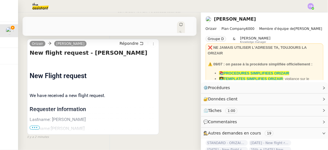
click at [37, 125] on p "Firstname:[PERSON_NAME]" at bounding box center [93, 128] width 127 height 7
click at [37, 126] on span "•••" at bounding box center [35, 128] width 10 height 4
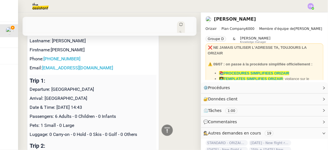
scroll to position [141, 0]
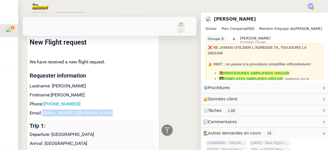
drag, startPoint x: 105, startPoint y: 102, endPoint x: 44, endPoint y: 99, distance: 61.0
click at [44, 110] on p "Email: [EMAIL_ADDRESS][DOMAIN_NAME]" at bounding box center [93, 113] width 127 height 7
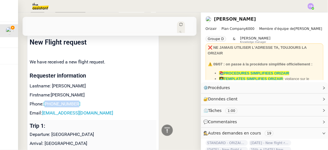
drag, startPoint x: 78, startPoint y: 93, endPoint x: 47, endPoint y: 92, distance: 31.3
click at [47, 101] on p "Phone: [PHONE_NUMBER]" at bounding box center [93, 104] width 127 height 7
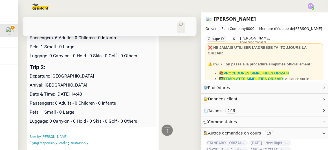
scroll to position [272, 0]
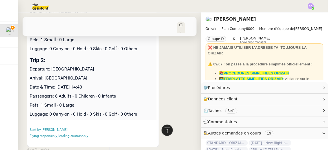
click at [164, 131] on icon at bounding box center [167, 130] width 7 height 7
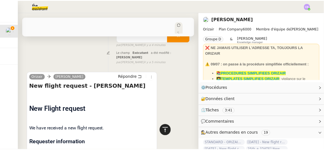
scroll to position [0, 0]
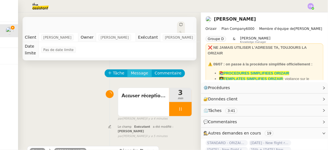
click at [135, 70] on span "Message" at bounding box center [139, 73] width 17 height 6
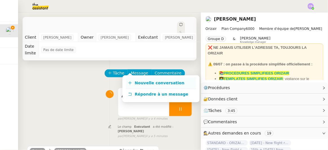
click at [145, 81] on span "Nouvelle conversation" at bounding box center [160, 83] width 50 height 5
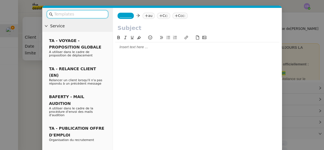
click at [93, 14] on input "text" at bounding box center [79, 14] width 51 height 6
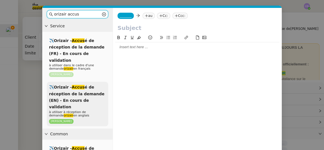
type input "orizair accus"
click at [83, 87] on span "✈️Orizair - Accus é de réception de la demande (EN) - En cours de validation" at bounding box center [77, 97] width 56 height 24
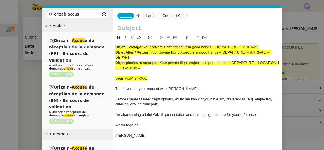
drag, startPoint x: 133, startPoint y: 59, endPoint x: 152, endPoint y: 50, distance: 21.2
click at [152, 50] on div "Objet Aller / Retour : Your private flight project is in good hands – DEPARTURE…" at bounding box center [197, 55] width 164 height 10
click at [145, 30] on input "text" at bounding box center [197, 28] width 160 height 8
paste input "Your private flight project is in good hands – DEPARTURE → ARRIVAL → DEPART"
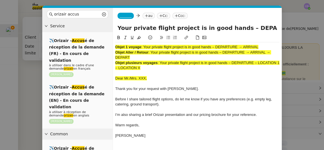
scroll to position [0, 53]
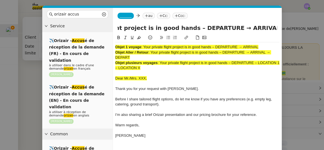
type input "Your private flight project is in good hands – DEPARTURE → ARRIVAL → DEPART"
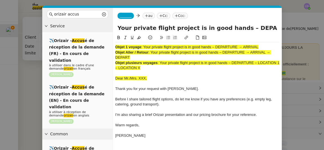
drag, startPoint x: 155, startPoint y: 70, endPoint x: 116, endPoint y: 47, distance: 45.2
click at [116, 47] on div "Objet 1 voyage : Your private flight project is in good hands – DEPARTURE → ARR…" at bounding box center [197, 93] width 164 height 103
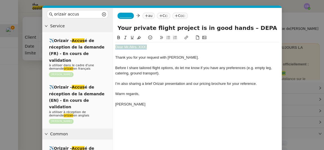
drag, startPoint x: 149, startPoint y: 46, endPoint x: 115, endPoint y: 45, distance: 34.4
click at [115, 45] on div "Dear Mr./Mrs. XXX," at bounding box center [197, 47] width 164 height 5
click at [138, 38] on icon at bounding box center [139, 37] width 4 height 3
click at [150, 53] on div at bounding box center [197, 52] width 164 height 5
click at [155, 48] on div "Dear Mr./Mrs. XXX," at bounding box center [197, 47] width 164 height 5
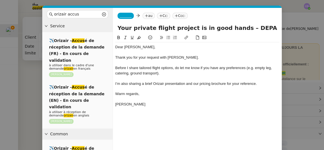
click at [128, 15] on span "_______" at bounding box center [126, 16] width 12 height 4
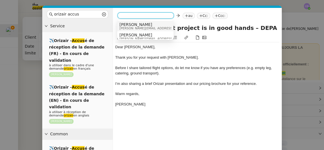
click at [130, 25] on span "[PERSON_NAME]" at bounding box center [159, 24] width 80 height 5
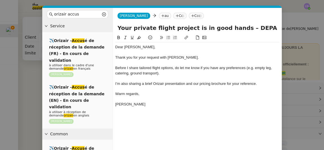
drag, startPoint x: 238, startPoint y: 30, endPoint x: 268, endPoint y: 26, distance: 30.7
click at [268, 26] on input "Your private flight project is in good hands – DEPARTURE → ARRIVAL → DEPART" at bounding box center [197, 28] width 160 height 8
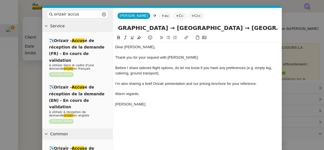
scroll to position [0, 161]
type input "Your private flight project is in good hands – [GEOGRAPHIC_DATA] → [GEOGRAPHIC_…"
click at [30, 64] on nz-modal-container "orizair accus Service ✈️Orizair - Accus é de réception de la demande (FR) - En …" at bounding box center [162, 75] width 324 height 150
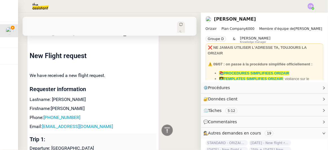
scroll to position [239, 0]
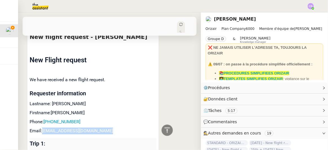
drag, startPoint x: 106, startPoint y: 121, endPoint x: 44, endPoint y: 122, distance: 61.7
click at [44, 128] on p "Email: [EMAIL_ADDRESS][DOMAIN_NAME]" at bounding box center [93, 131] width 127 height 7
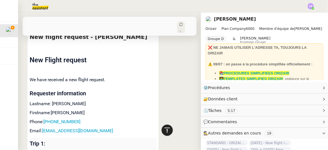
click at [164, 129] on icon at bounding box center [167, 130] width 7 height 7
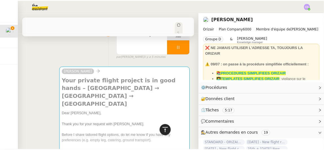
scroll to position [0, 0]
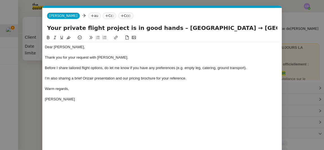
scroll to position [0, 33]
click at [88, 17] on nz-tag "au" at bounding box center [94, 16] width 12 height 6
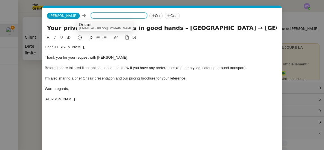
paste input "[EMAIL_ADDRESS][DOMAIN_NAME]"
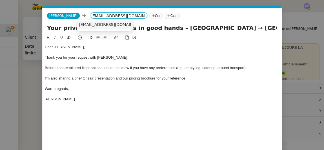
type input "[EMAIL_ADDRESS][DOMAIN_NAME]"
click at [94, 25] on span "[EMAIL_ADDRESS][DOMAIN_NAME]" at bounding box center [113, 24] width 69 height 5
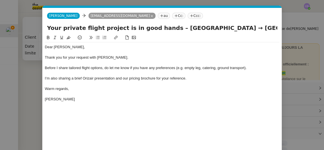
click at [188, 16] on nz-tag "Ccc:" at bounding box center [195, 16] width 15 height 6
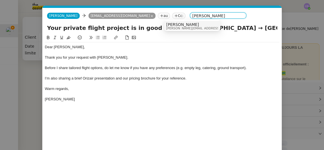
type input "[PERSON_NAME]"
click at [174, 25] on span "[PERSON_NAME]" at bounding box center [206, 24] width 80 height 5
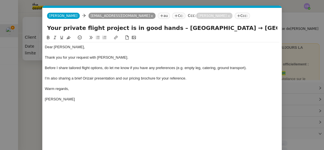
click at [167, 94] on div at bounding box center [162, 93] width 235 height 5
click at [174, 104] on div "Dear [PERSON_NAME], Thank you for your request with [PERSON_NAME]. Before I sha…" at bounding box center [162, 73] width 235 height 62
click at [142, 114] on div "Dear [PERSON_NAME], Thank you for your request with [PERSON_NAME]. Before I sha…" at bounding box center [162, 101] width 235 height 134
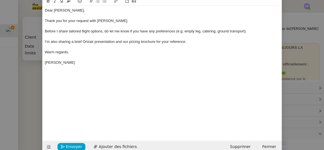
scroll to position [46, 0]
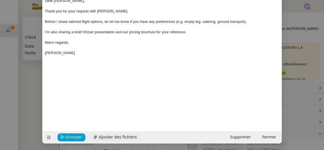
click at [115, 136] on span "Ajouter des fichiers" at bounding box center [118, 137] width 38 height 6
click at [197, 78] on div "Dear [PERSON_NAME], Thank you for your request with [PERSON_NAME]. Before I sha…" at bounding box center [162, 47] width 235 height 119
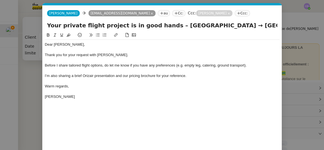
scroll to position [0, 0]
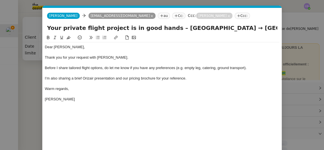
click at [137, 107] on div "Dear [PERSON_NAME], Thank you for your request with [PERSON_NAME]. Before I sha…" at bounding box center [162, 93] width 235 height 119
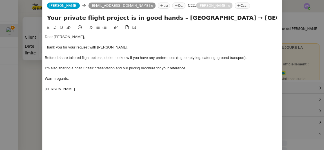
scroll to position [46, 0]
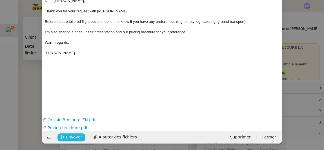
click at [78, 136] on button "Envoyer" at bounding box center [71, 137] width 28 height 8
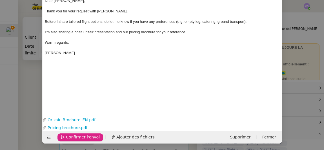
click at [78, 136] on span "Confirmer l'envoi" at bounding box center [83, 137] width 34 height 6
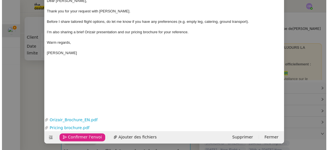
scroll to position [41, 0]
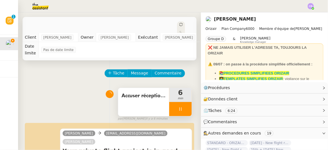
click at [169, 102] on div at bounding box center [180, 109] width 23 height 14
click at [182, 104] on button at bounding box center [185, 109] width 11 height 14
click at [161, 102] on div "Accuser réception de la demande" at bounding box center [143, 102] width 51 height 28
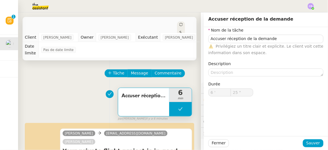
click at [169, 104] on button at bounding box center [180, 109] width 23 height 14
type input "Accuser réception de la demande"
type input "6 '"
type input "25 ""
click at [172, 107] on icon at bounding box center [174, 109] width 5 height 5
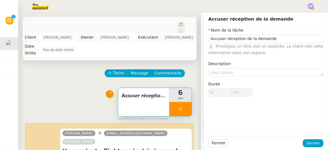
type input "Accuser réception de la demande"
type input "6 '"
type input "25 ""
type input "Accuser réception de la demande"
type input "6 '"
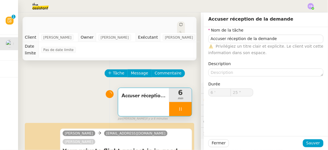
type input "25 ""
type input "Accuser réception de la demande"
type input "6 '"
type input "25 ""
click at [213, 143] on span "Fermer" at bounding box center [219, 143] width 14 height 6
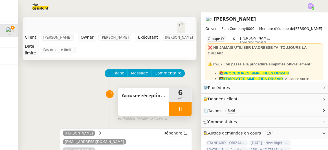
click at [169, 102] on div at bounding box center [180, 109] width 23 height 14
click at [184, 107] on icon at bounding box center [186, 109] width 5 height 5
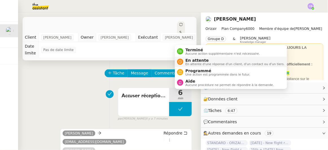
click at [191, 60] on span "En attente" at bounding box center [234, 60] width 99 height 5
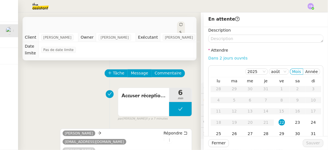
click at [218, 59] on link "Dans 2 jours ouvrés" at bounding box center [227, 58] width 39 height 5
type input "07:00"
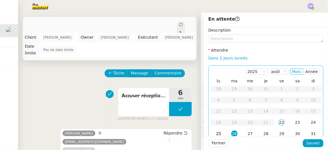
click at [216, 132] on div "25" at bounding box center [218, 133] width 6 height 6
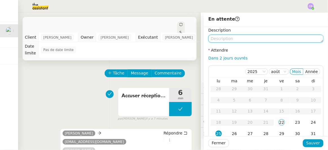
click at [224, 39] on textarea at bounding box center [265, 39] width 115 height 8
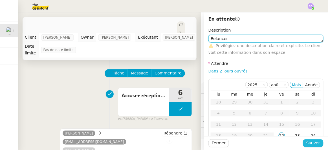
type textarea "Relancer"
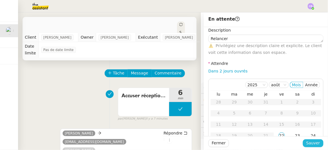
click at [313, 141] on span "Sauver" at bounding box center [313, 143] width 14 height 6
